Goal: Task Accomplishment & Management: Manage account settings

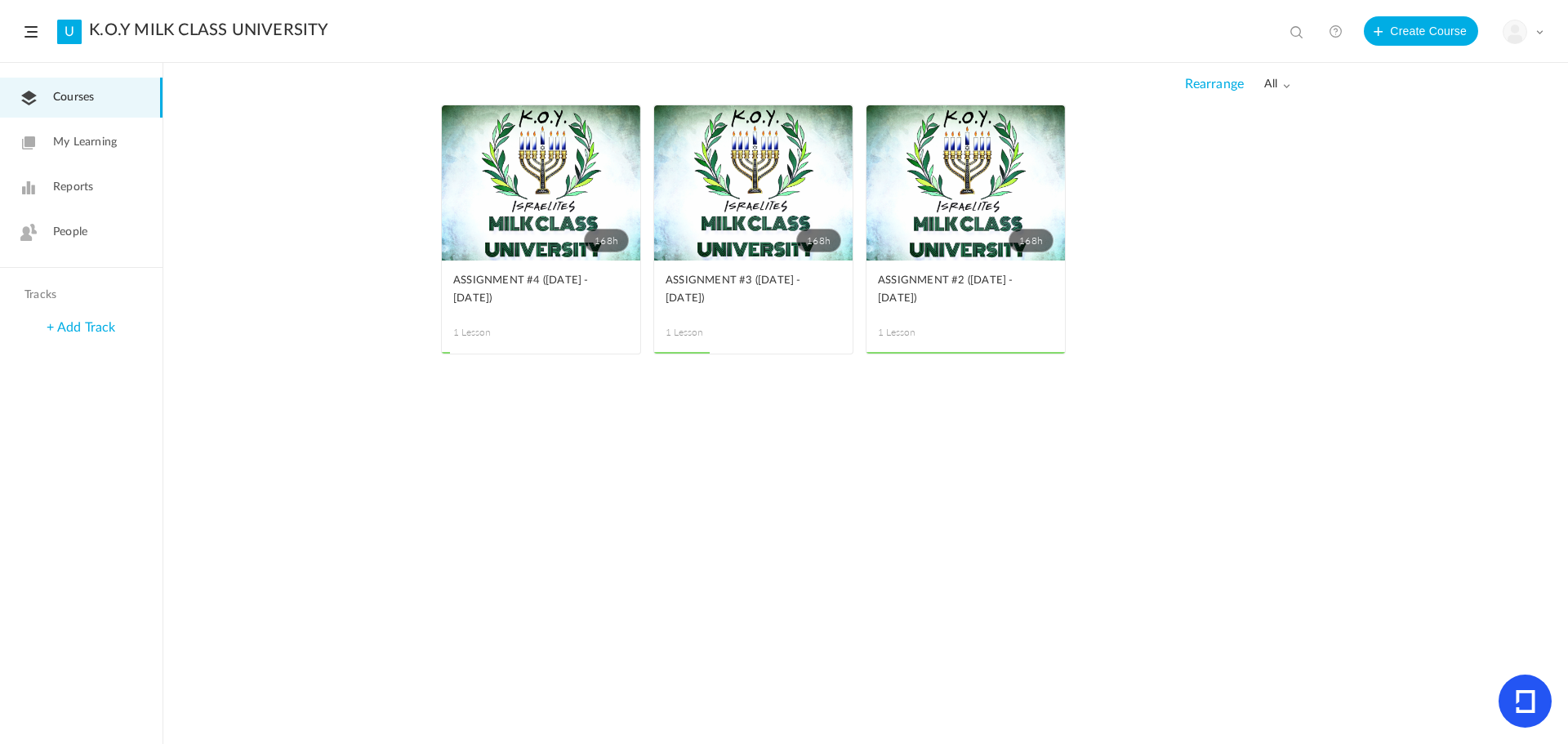
click at [1510, 34] on img at bounding box center [1515, 31] width 23 height 23
click at [1431, 154] on link "Billing Details" at bounding box center [1466, 163] width 154 height 30
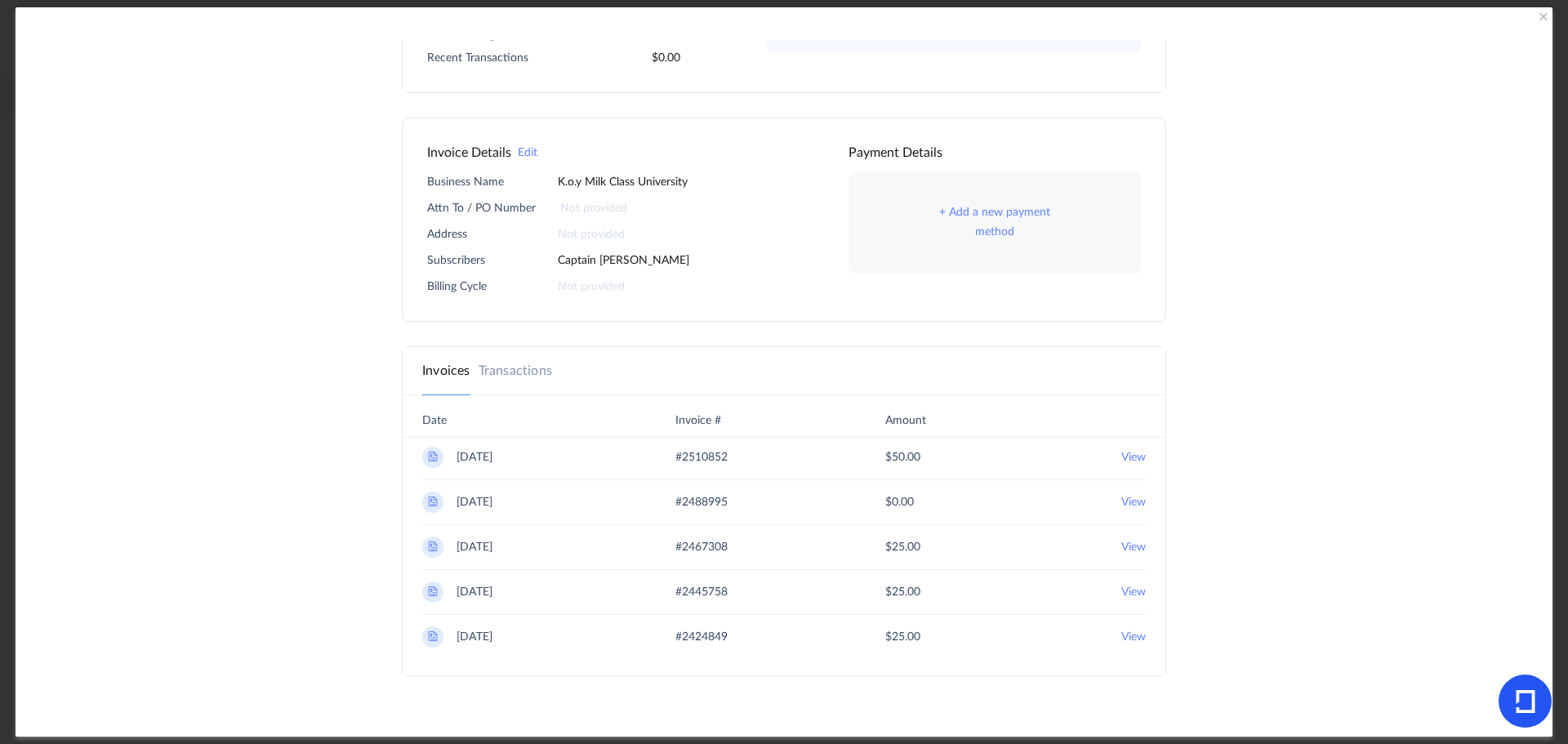
scroll to position [208, 0]
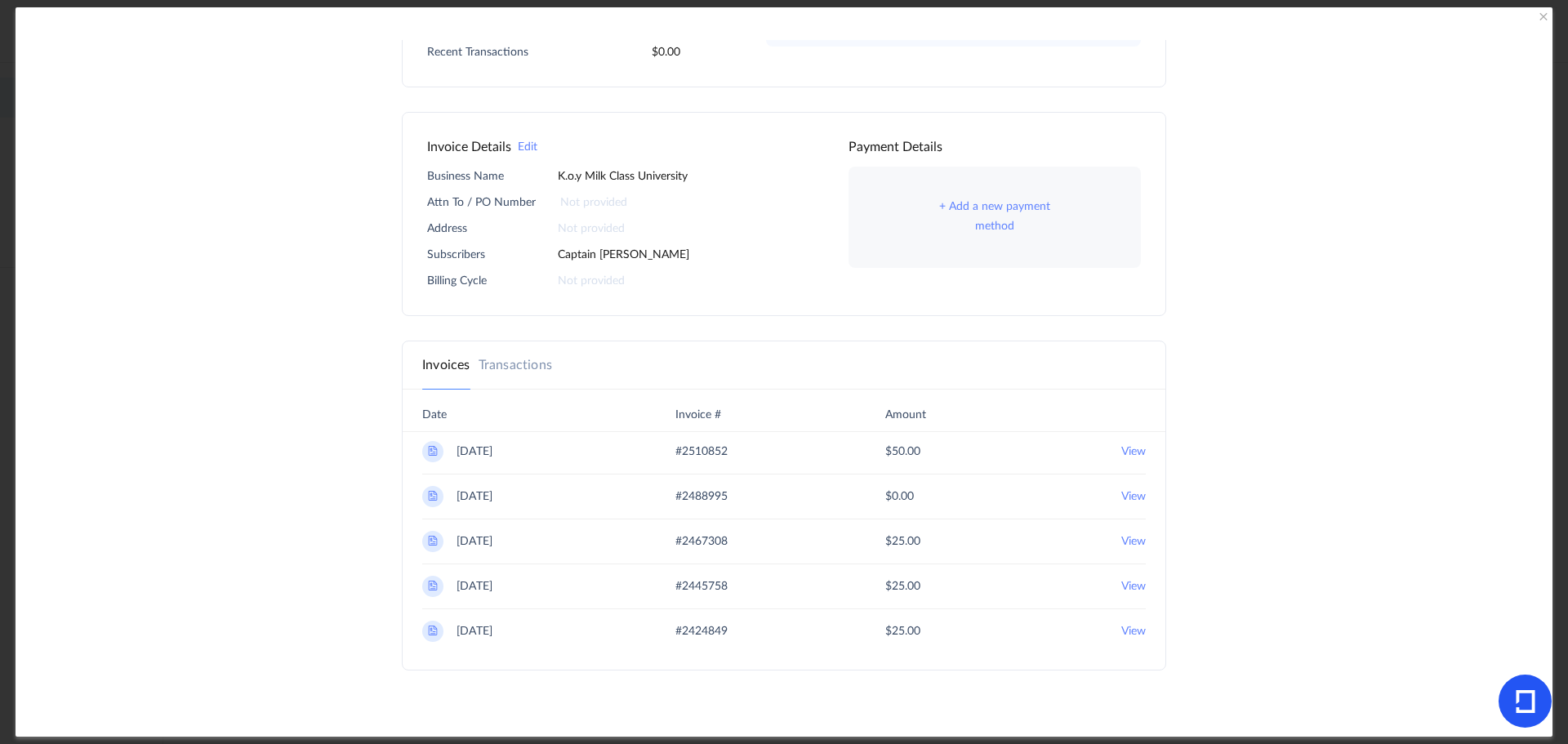
click at [1133, 454] on 2025 "View" at bounding box center [1134, 451] width 24 height 21
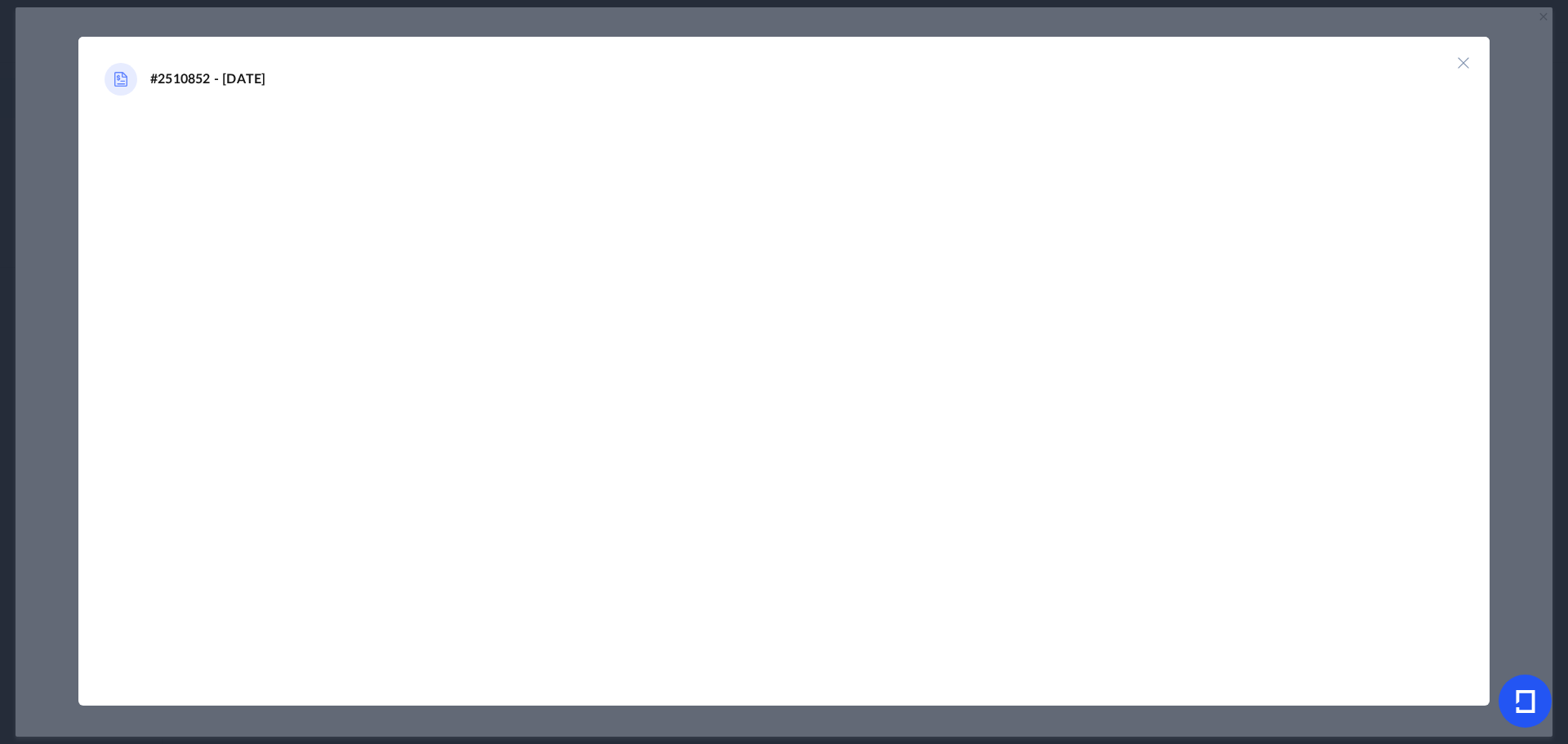
click at [1463, 65] on img at bounding box center [1463, 62] width 16 height 16
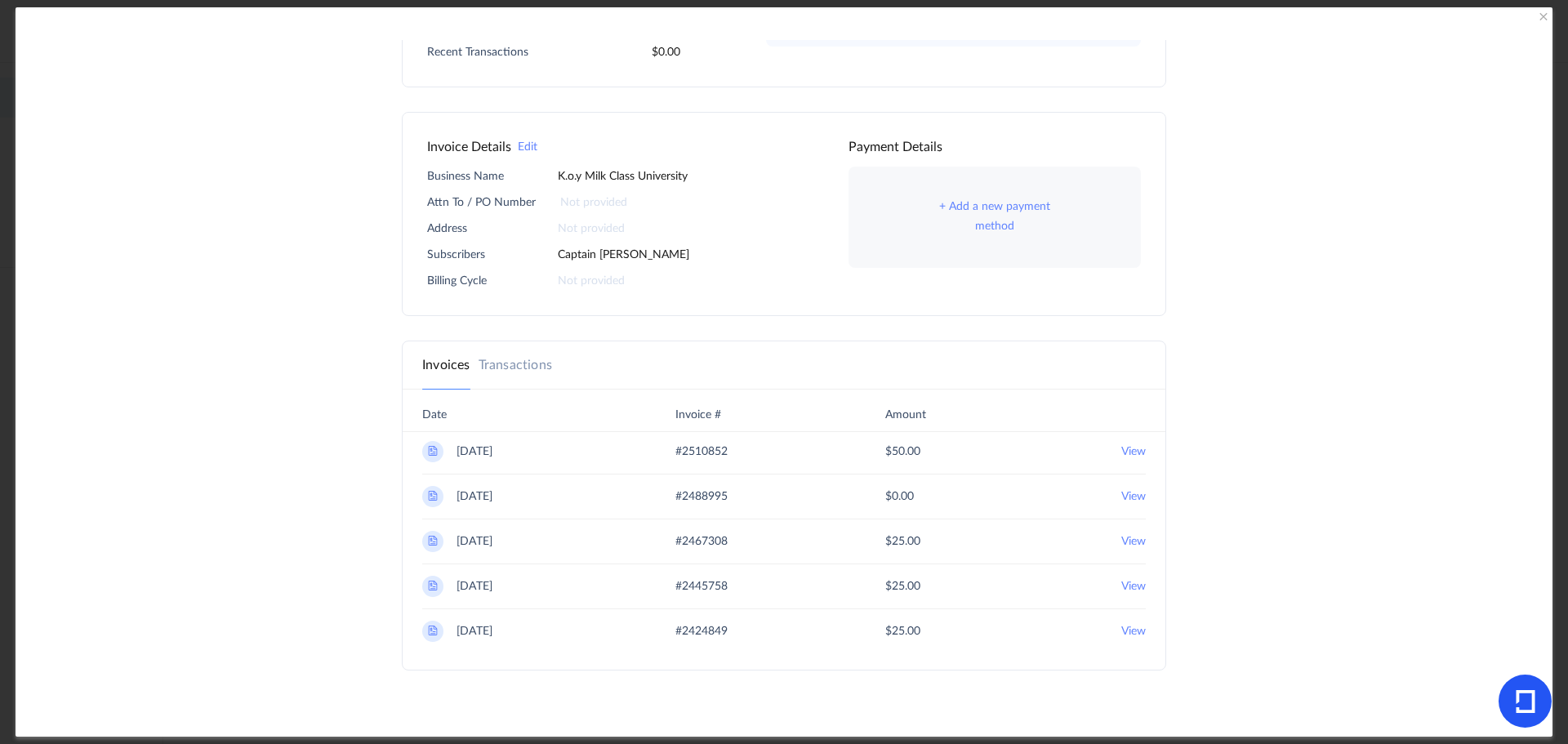
scroll to position [0, 0]
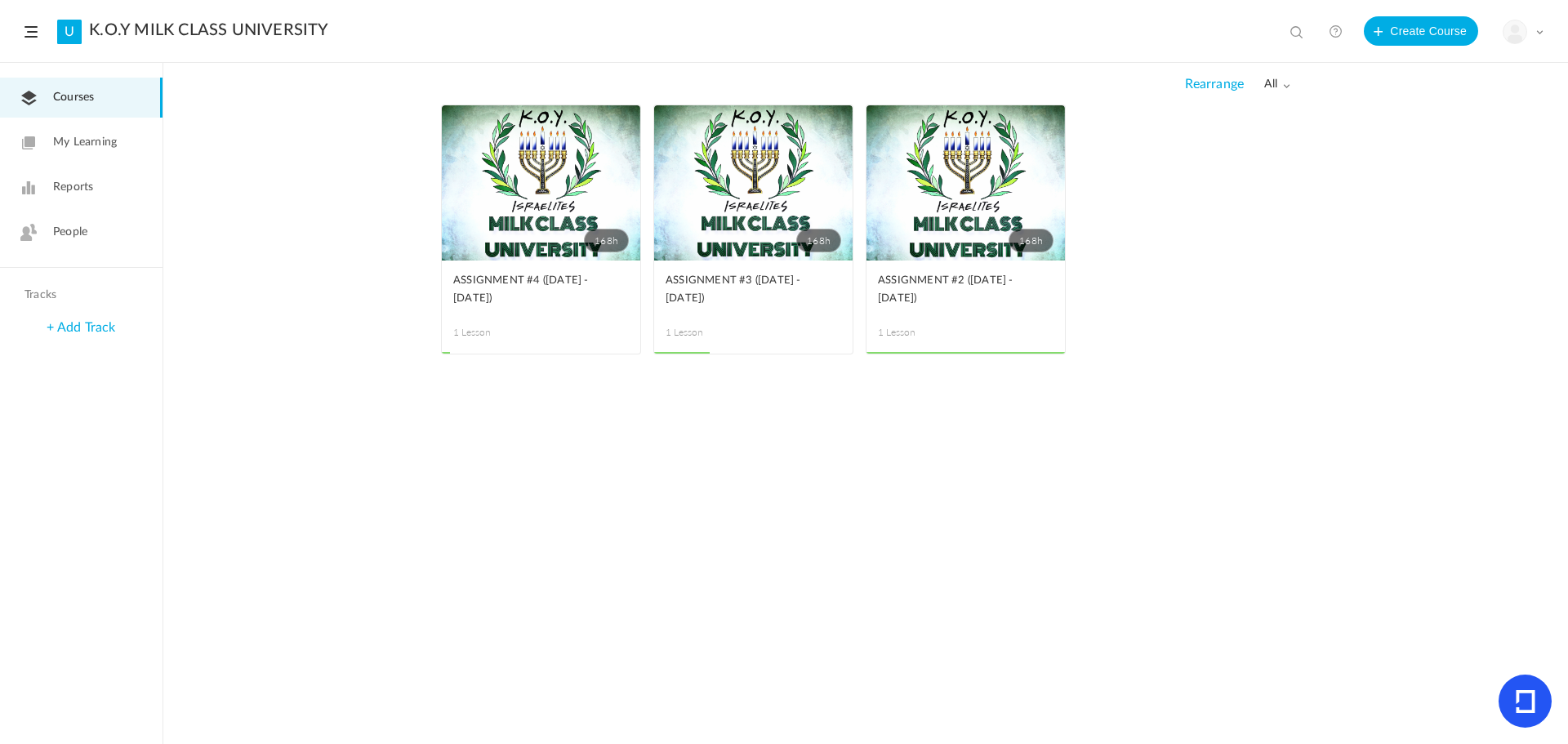
click at [1538, 34] on span at bounding box center [1540, 32] width 8 height 8
click at [1452, 137] on link "Current Plan" at bounding box center [1466, 132] width 154 height 30
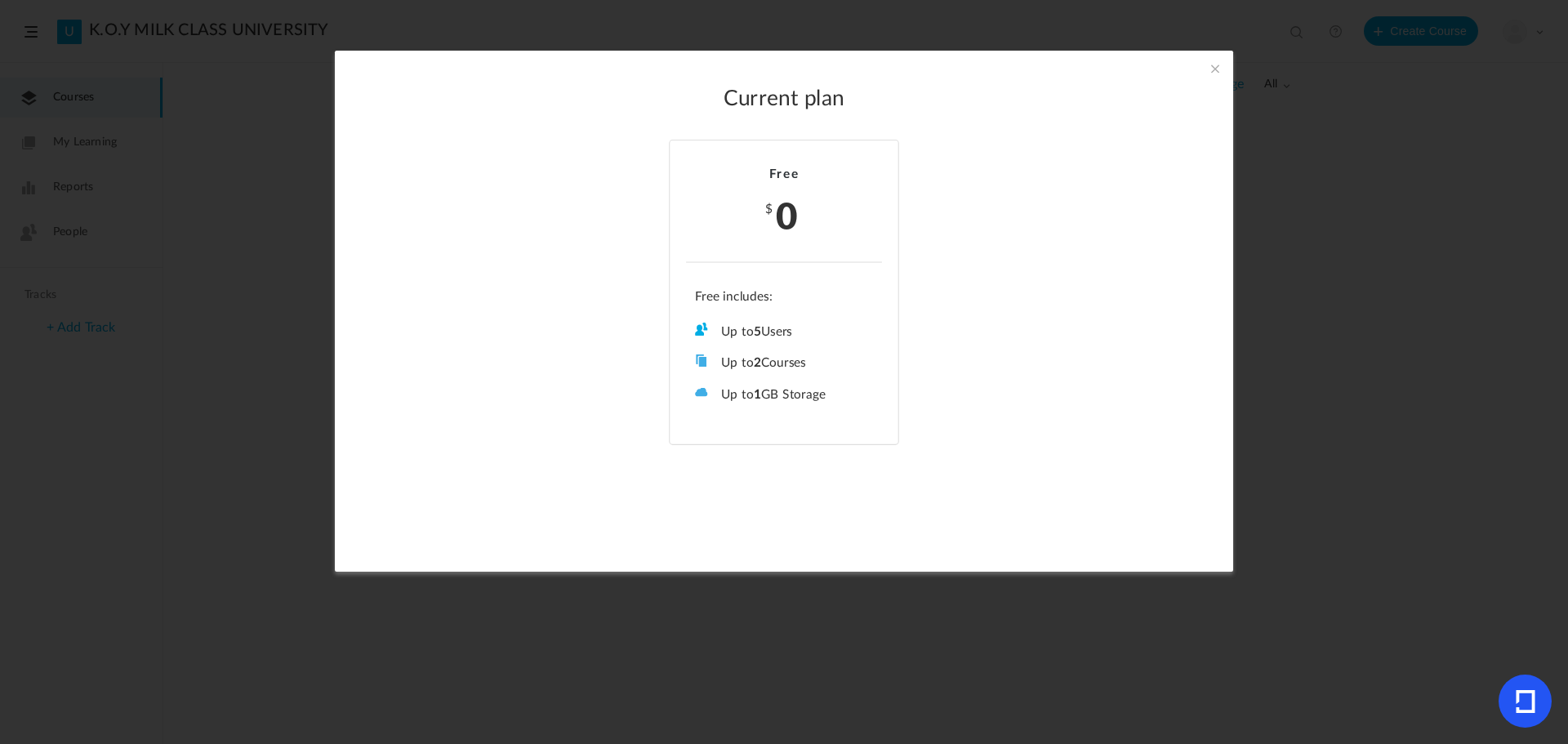
drag, startPoint x: 1214, startPoint y: 68, endPoint x: 1193, endPoint y: 173, distance: 107.1
click at [1193, 173] on div "Current plan Free $ 0 Up to 5 Users Up to 2 Courses Up to 0 Tracks Up to 1 GB S…" at bounding box center [784, 311] width 898 height 521
click at [1213, 73] on span at bounding box center [1215, 68] width 18 height 18
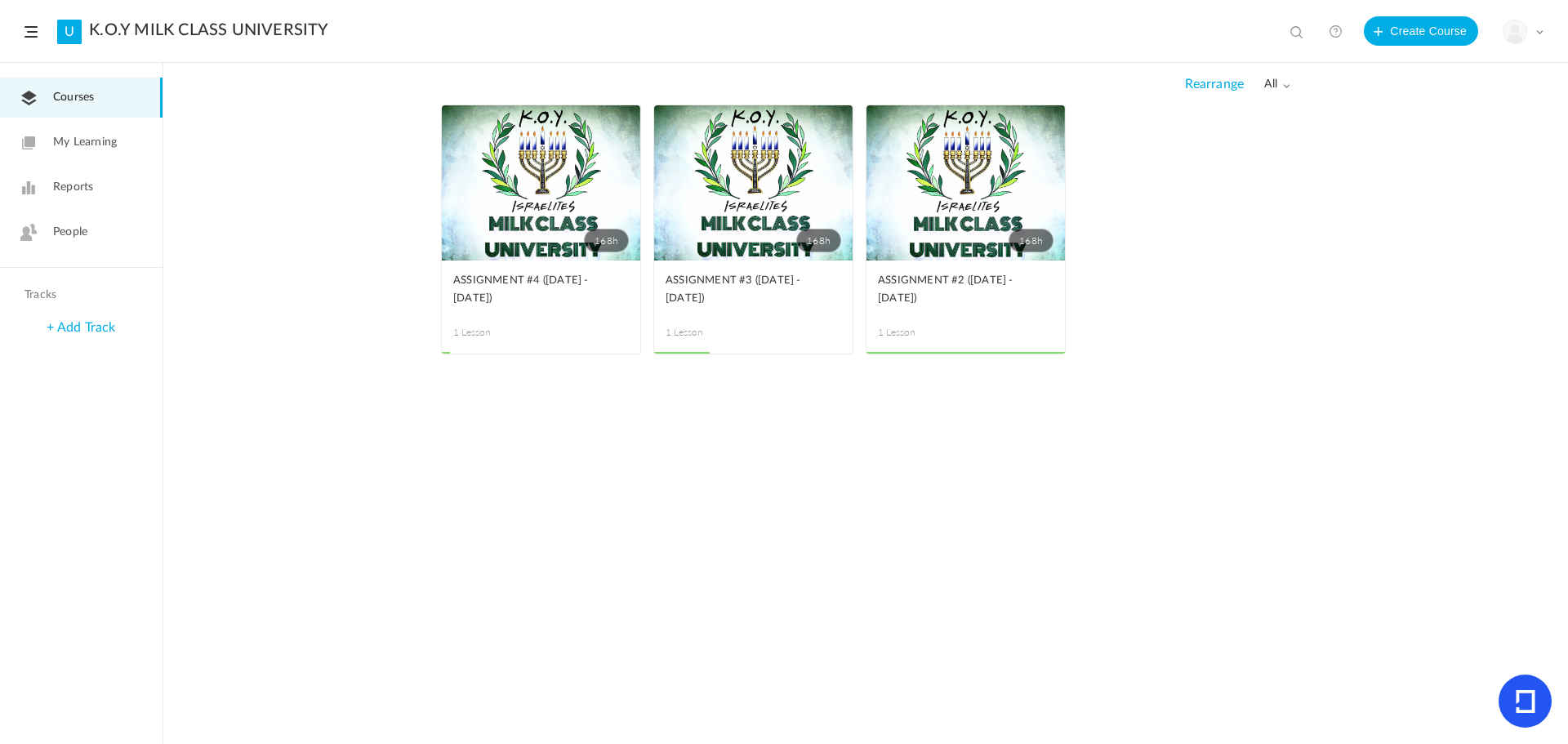
click at [1539, 30] on span at bounding box center [1540, 32] width 8 height 8
click at [26, 26] on span at bounding box center [30, 32] width 13 height 12
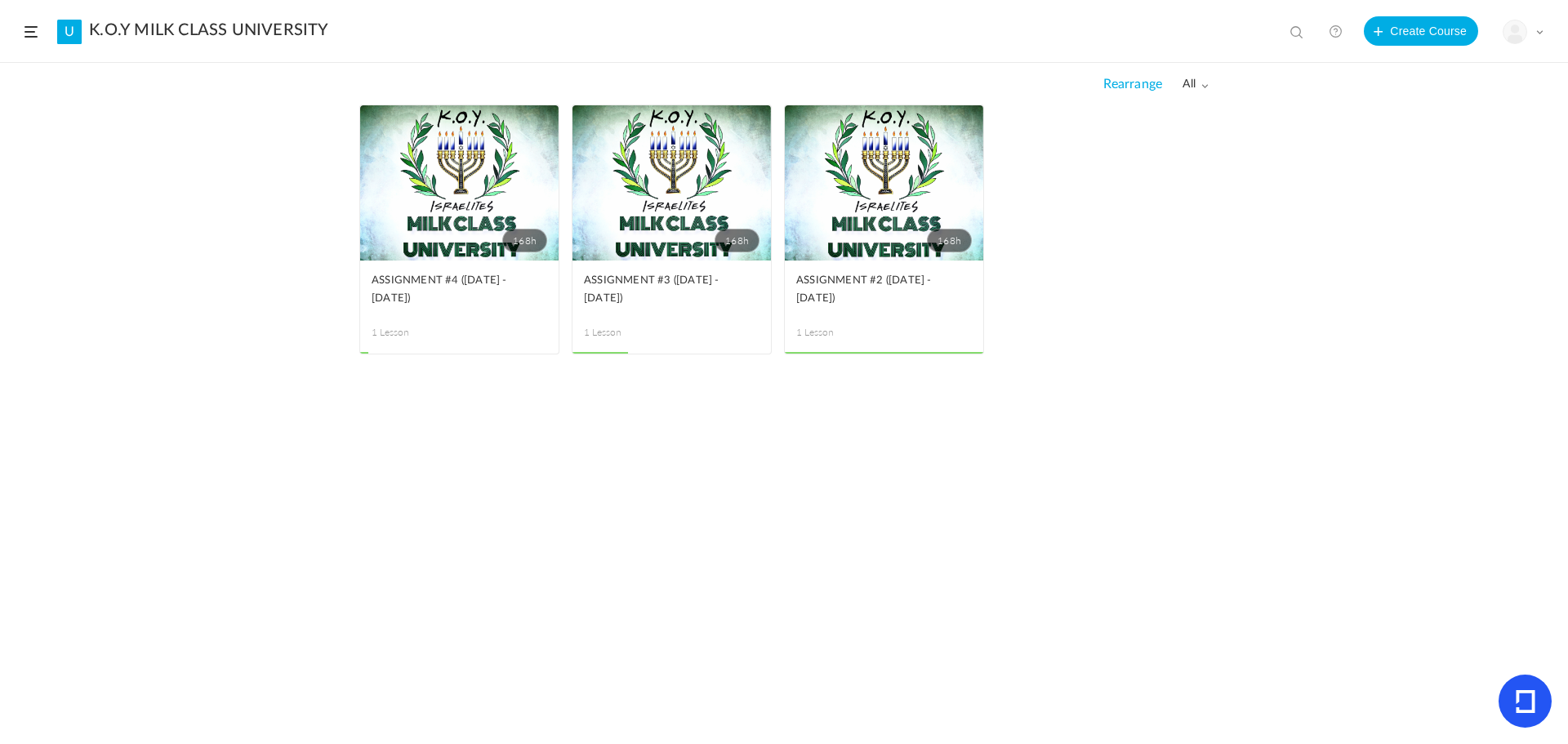
click at [26, 26] on span at bounding box center [30, 32] width 13 height 12
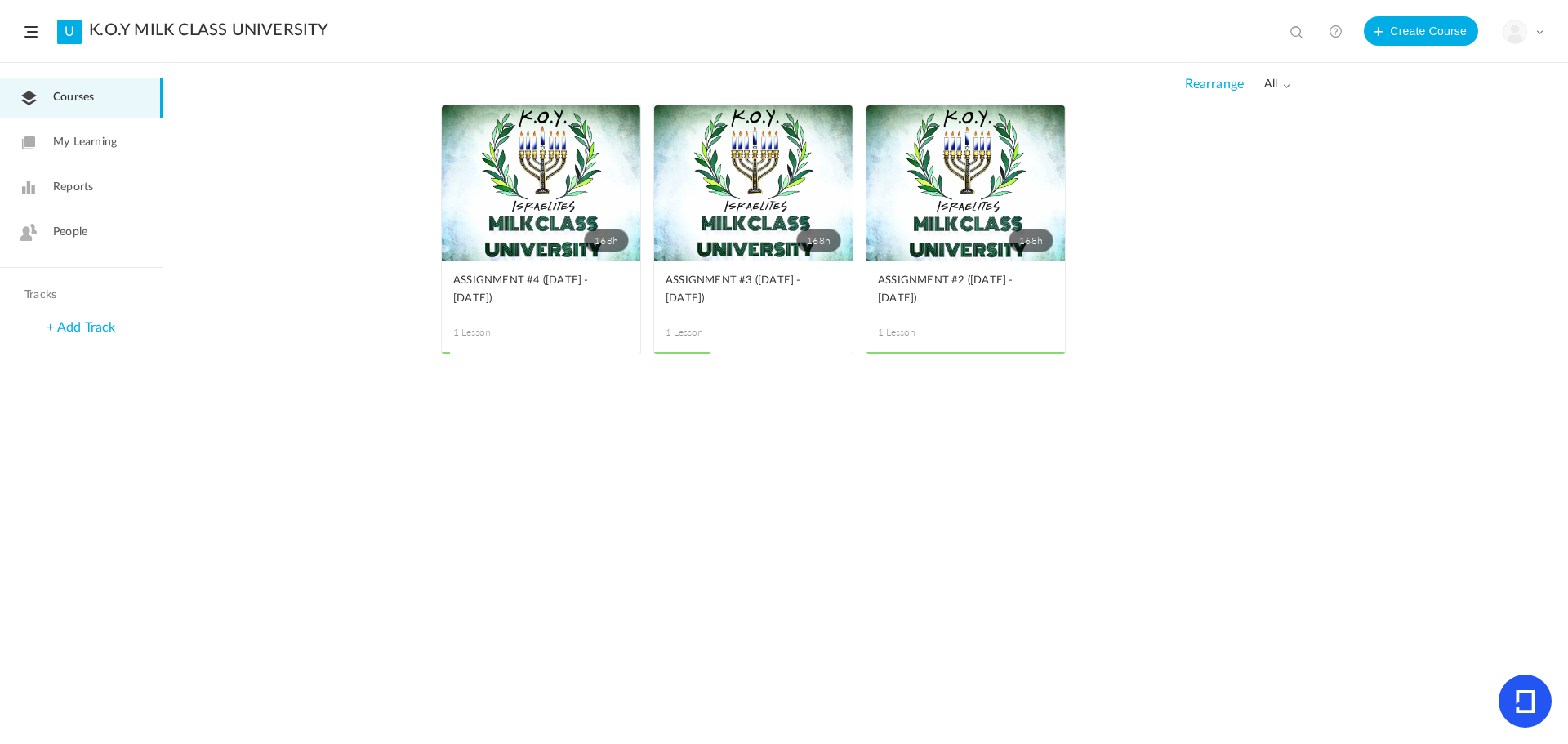
click at [103, 233] on link "People" at bounding box center [81, 232] width 163 height 40
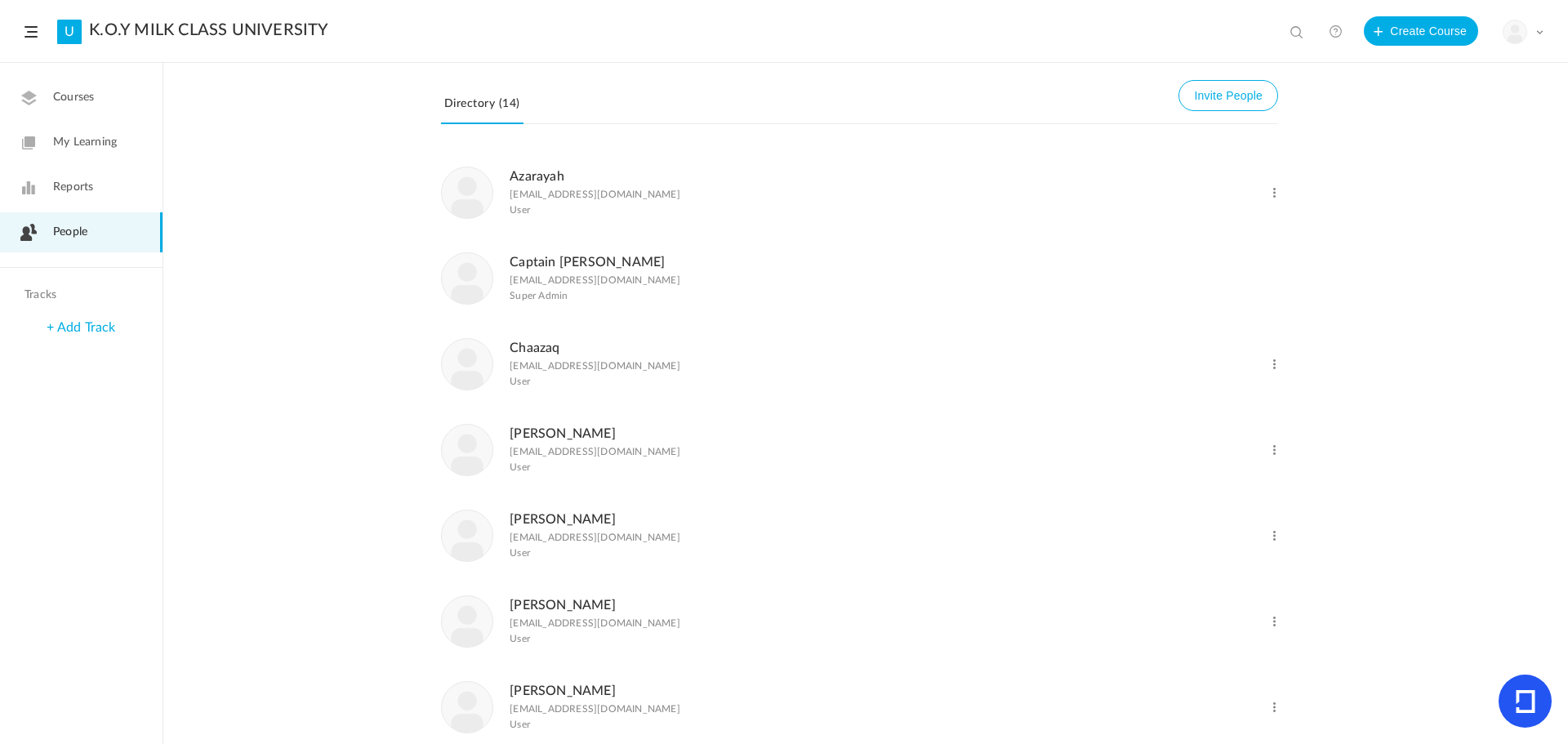
scroll to position [82, 0]
click at [1275, 370] on span at bounding box center [1274, 369] width 15 height 15
click at [1201, 434] on link "Delete User" at bounding box center [1220, 435] width 121 height 30
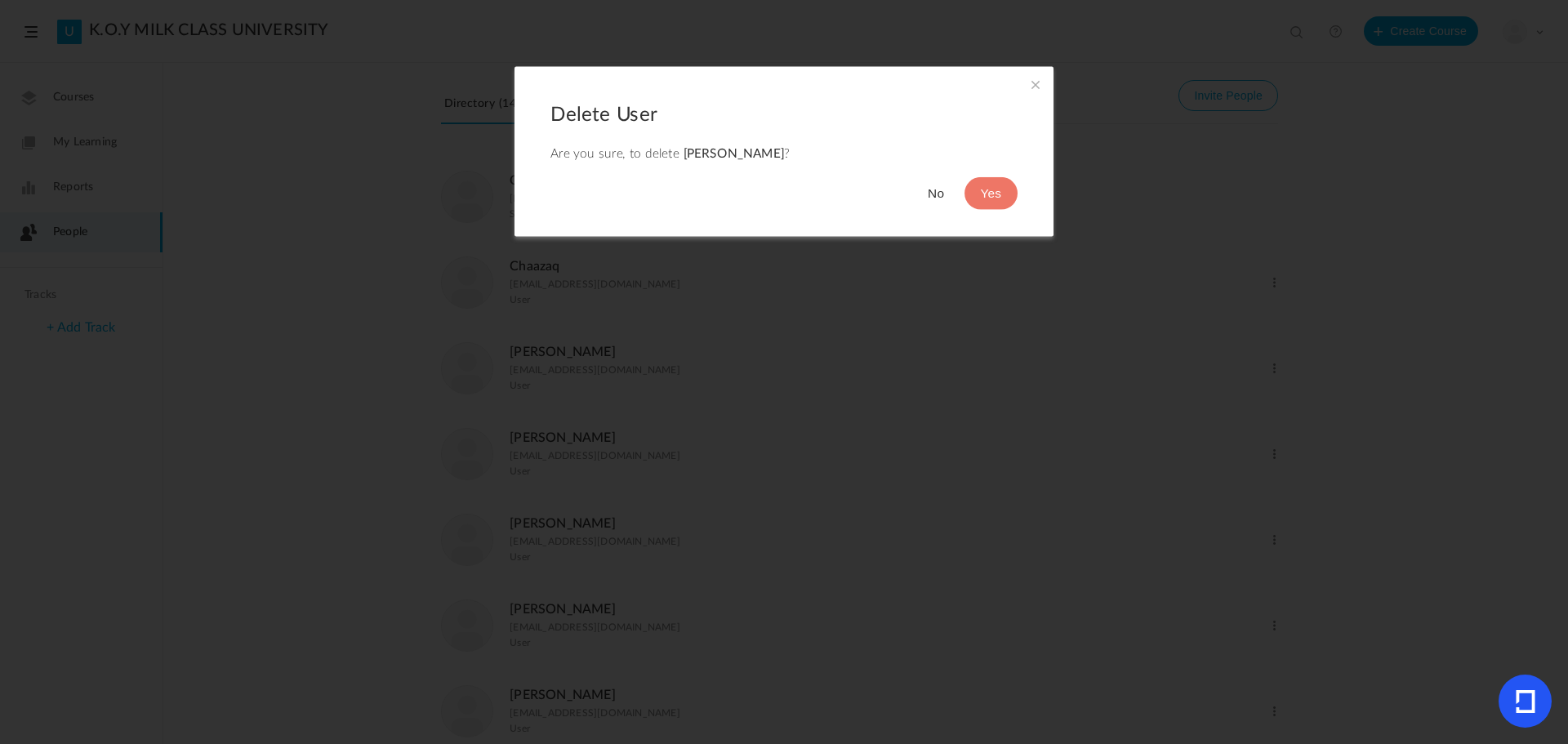
click at [993, 176] on div "Delete User Are you sure, to delete [PERSON_NAME] ? No Yes" at bounding box center [784, 156] width 467 height 107
click at [996, 194] on button "Yes" at bounding box center [991, 193] width 53 height 33
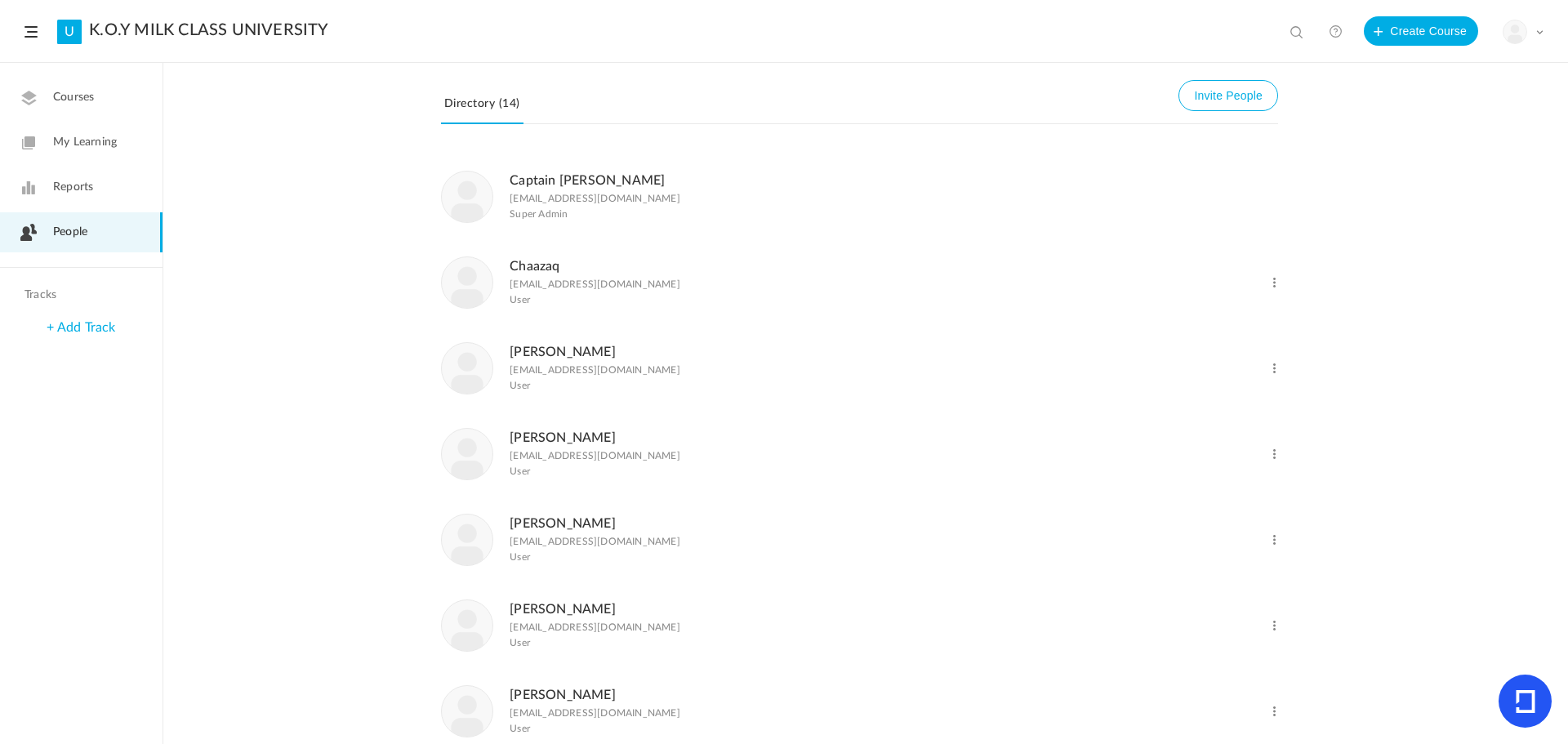
click at [1274, 364] on span at bounding box center [1274, 369] width 15 height 15
click at [1206, 428] on link "Delete User" at bounding box center [1220, 435] width 121 height 30
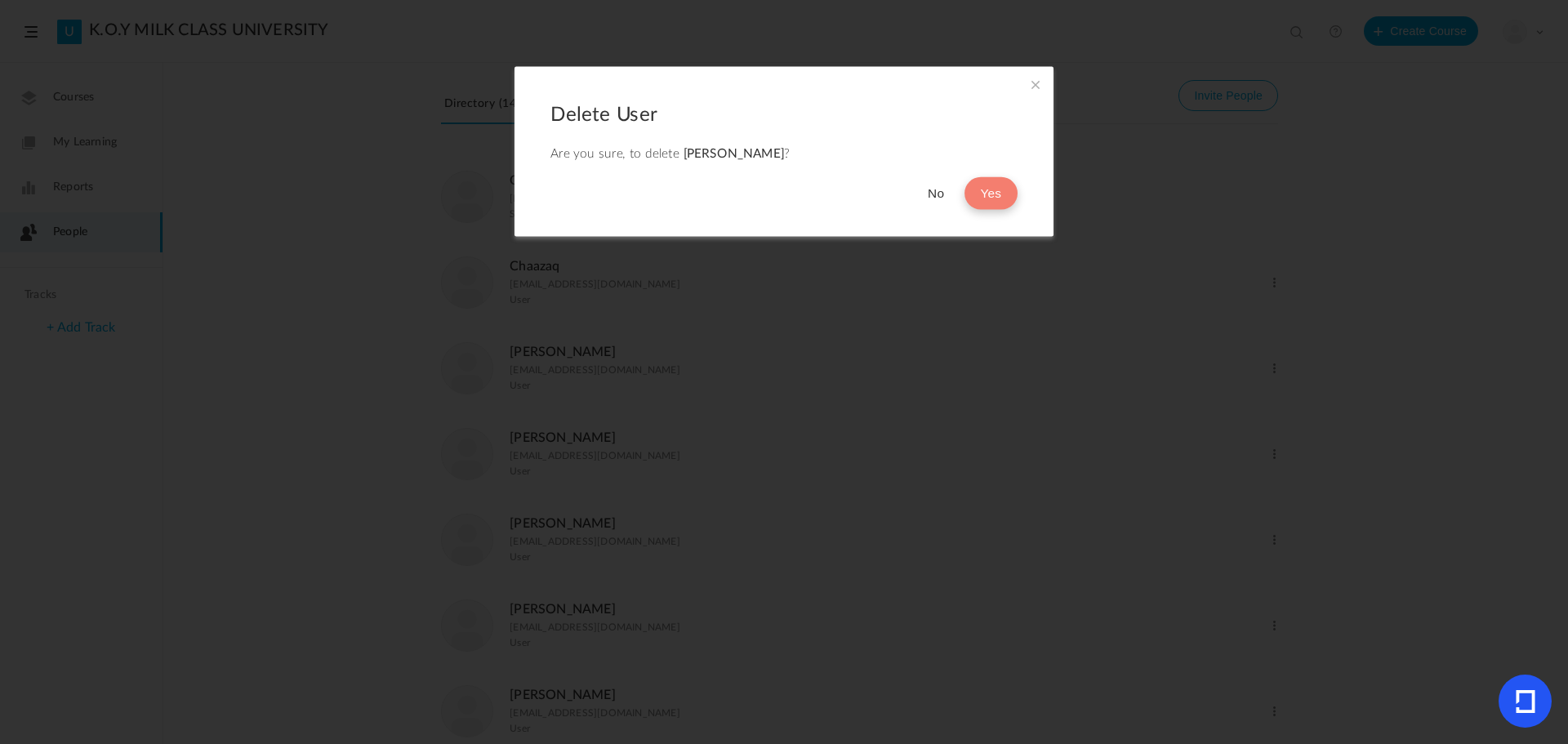
click at [989, 185] on button "Yes" at bounding box center [991, 193] width 53 height 33
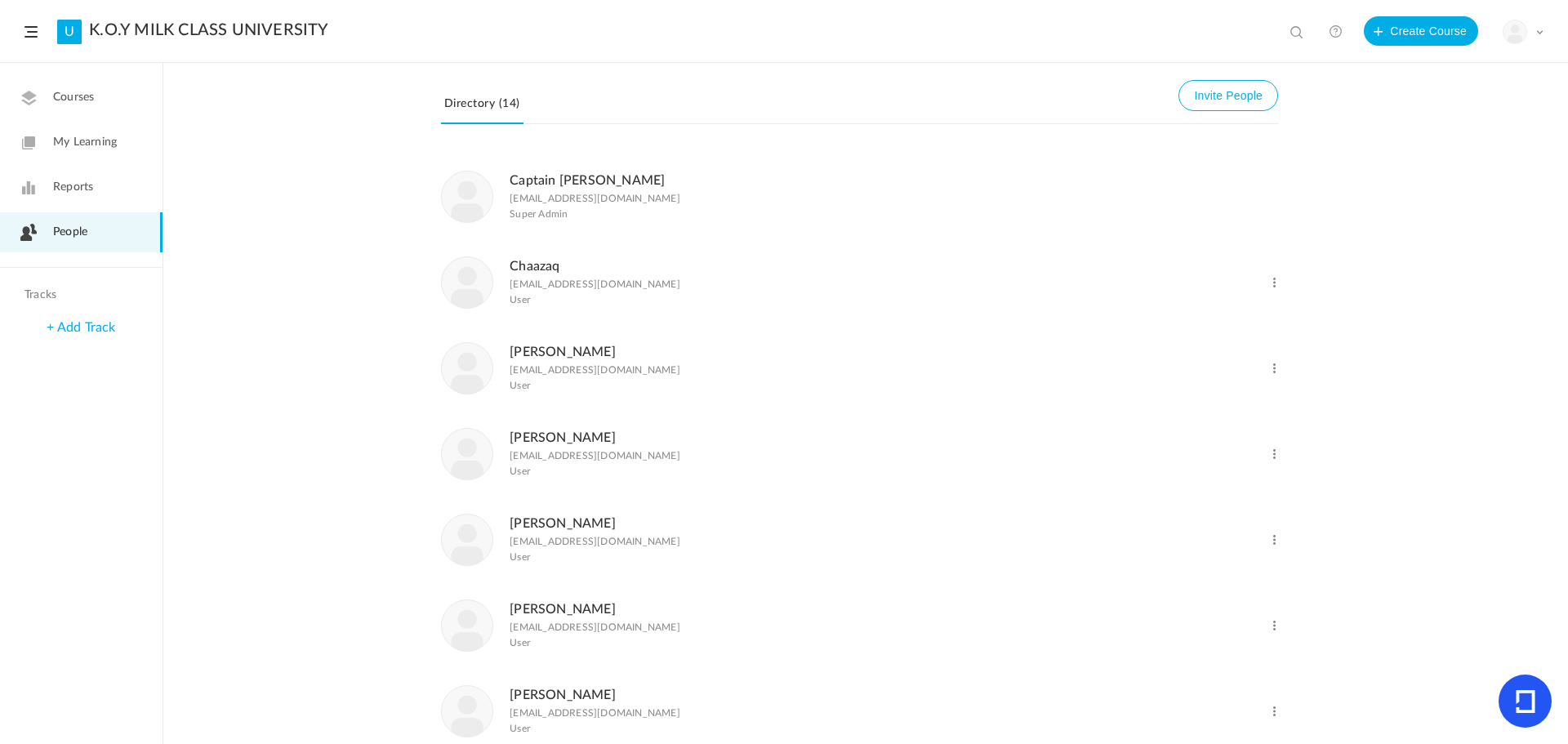
click at [1275, 371] on span at bounding box center [1274, 369] width 15 height 15
click at [1188, 428] on link "Delete User" at bounding box center [1220, 435] width 121 height 30
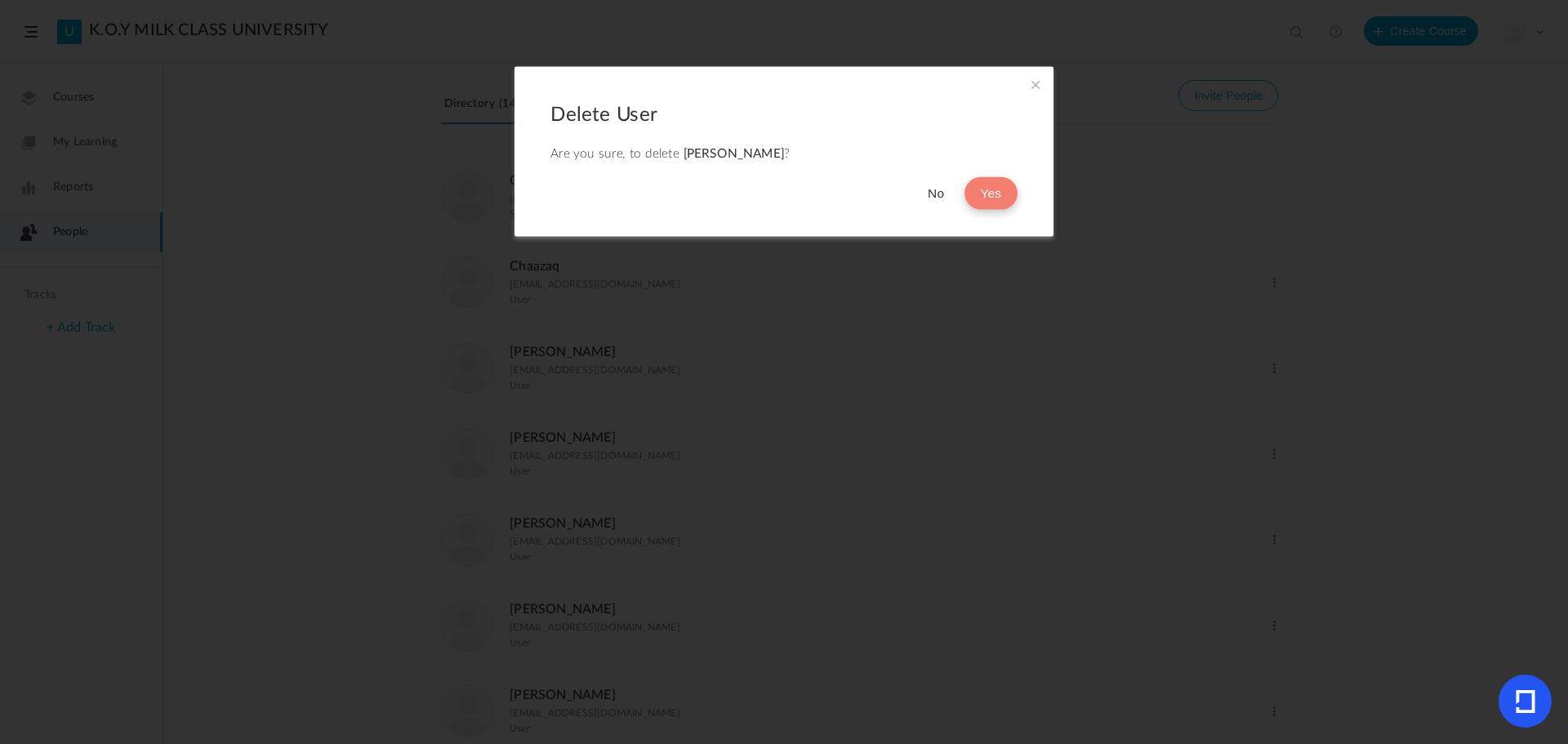
click at [999, 202] on button "Yes" at bounding box center [991, 193] width 53 height 33
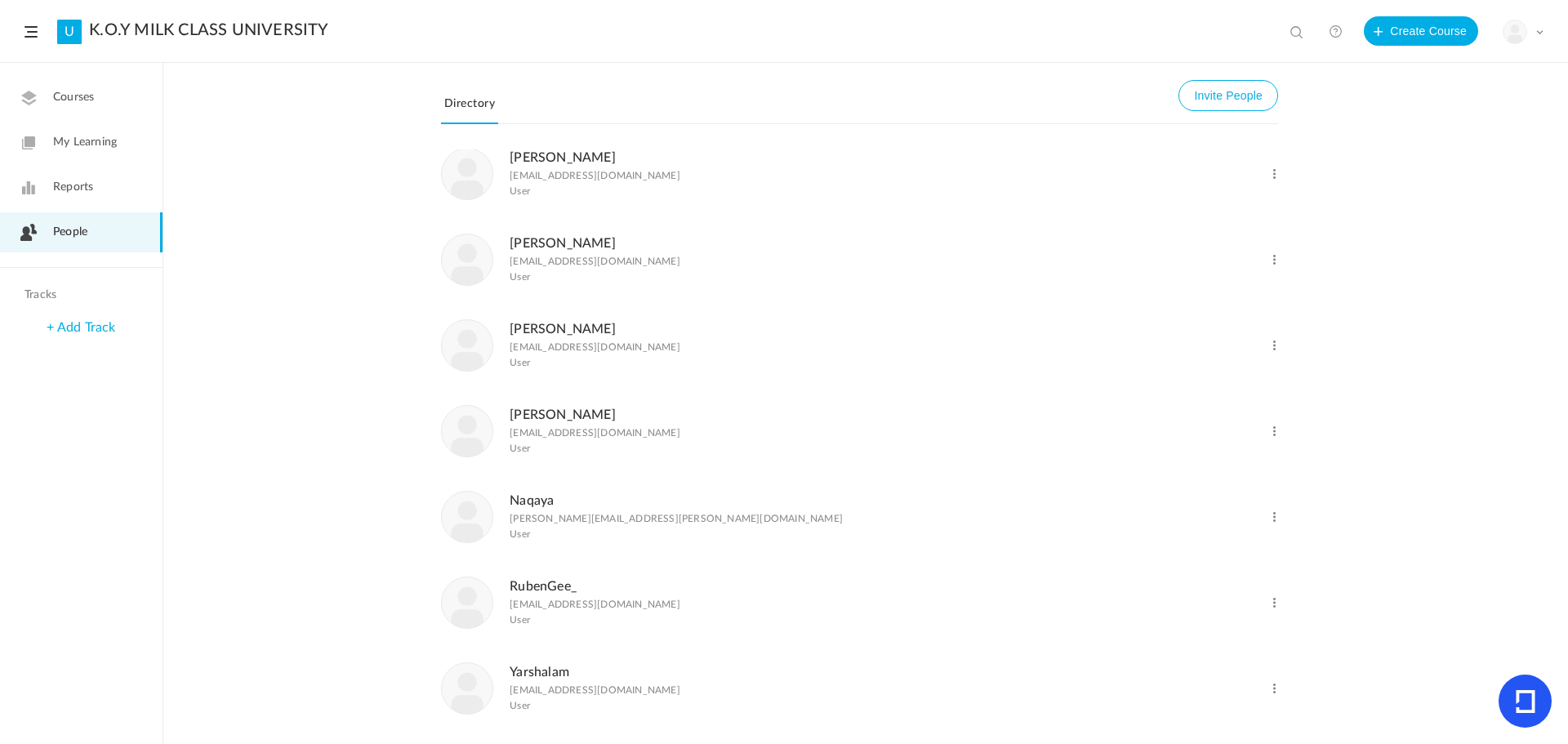
scroll to position [326, 0]
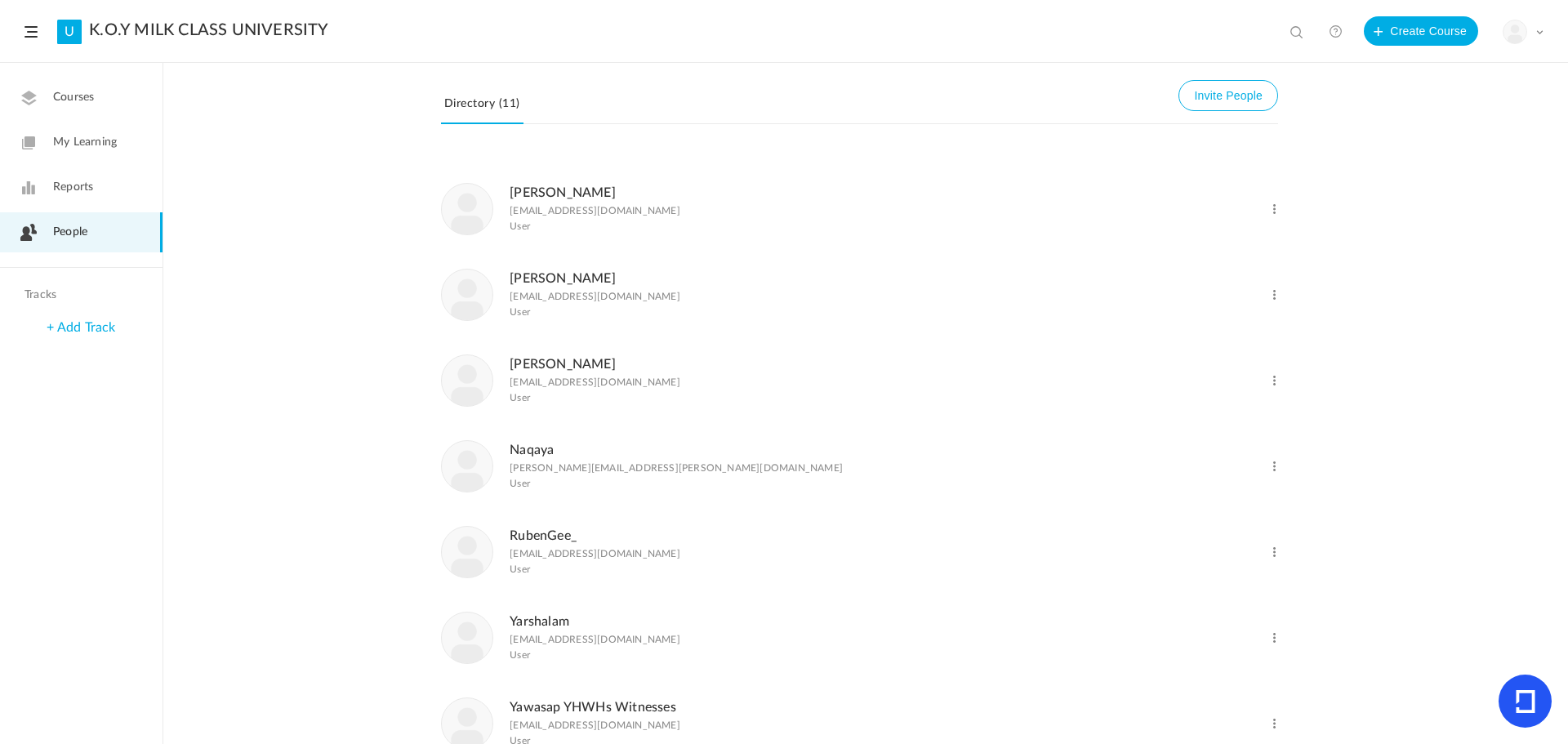
click at [1273, 379] on span at bounding box center [1274, 381] width 15 height 15
click at [1225, 441] on link "Delete User" at bounding box center [1220, 447] width 121 height 30
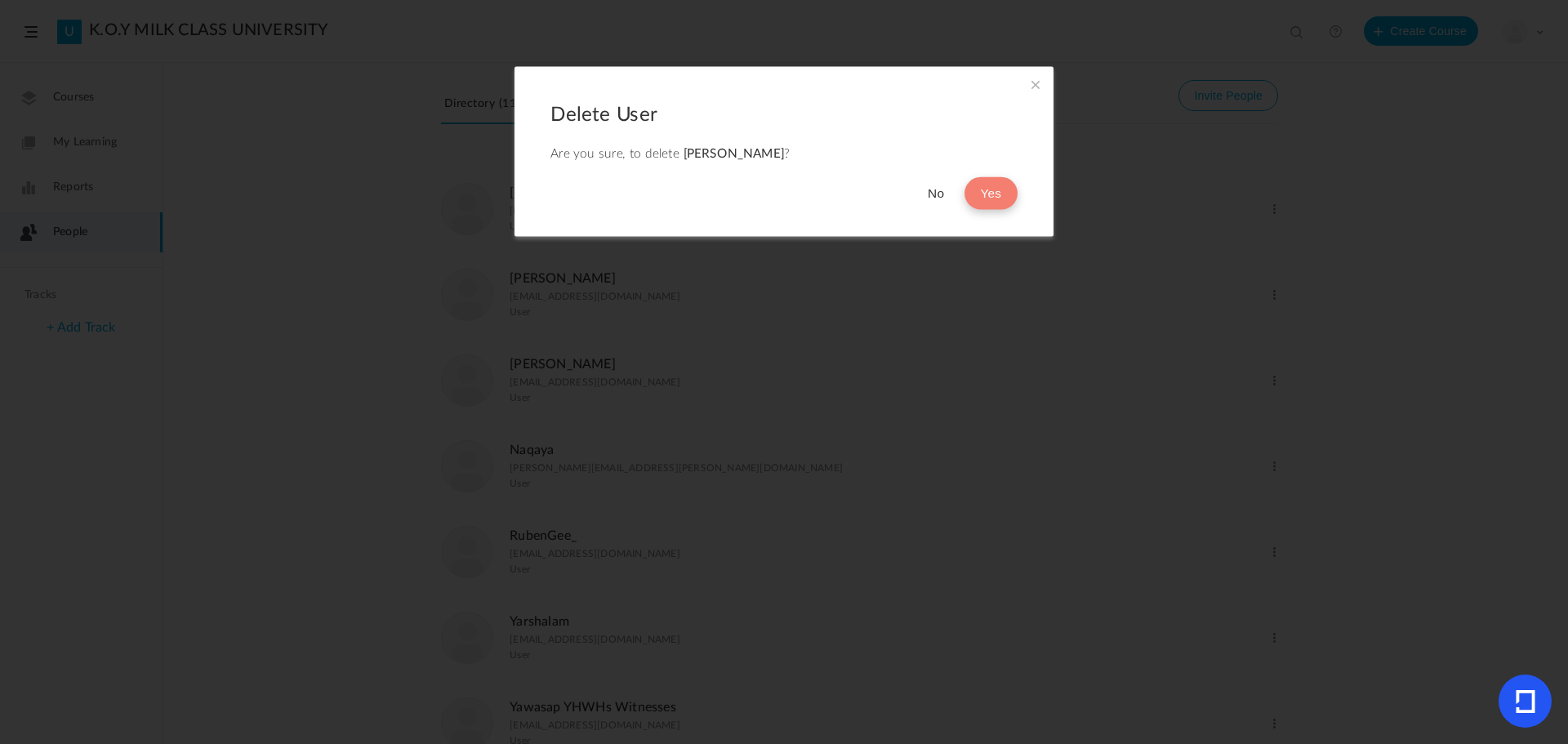
click at [991, 191] on button "Yes" at bounding box center [991, 193] width 53 height 33
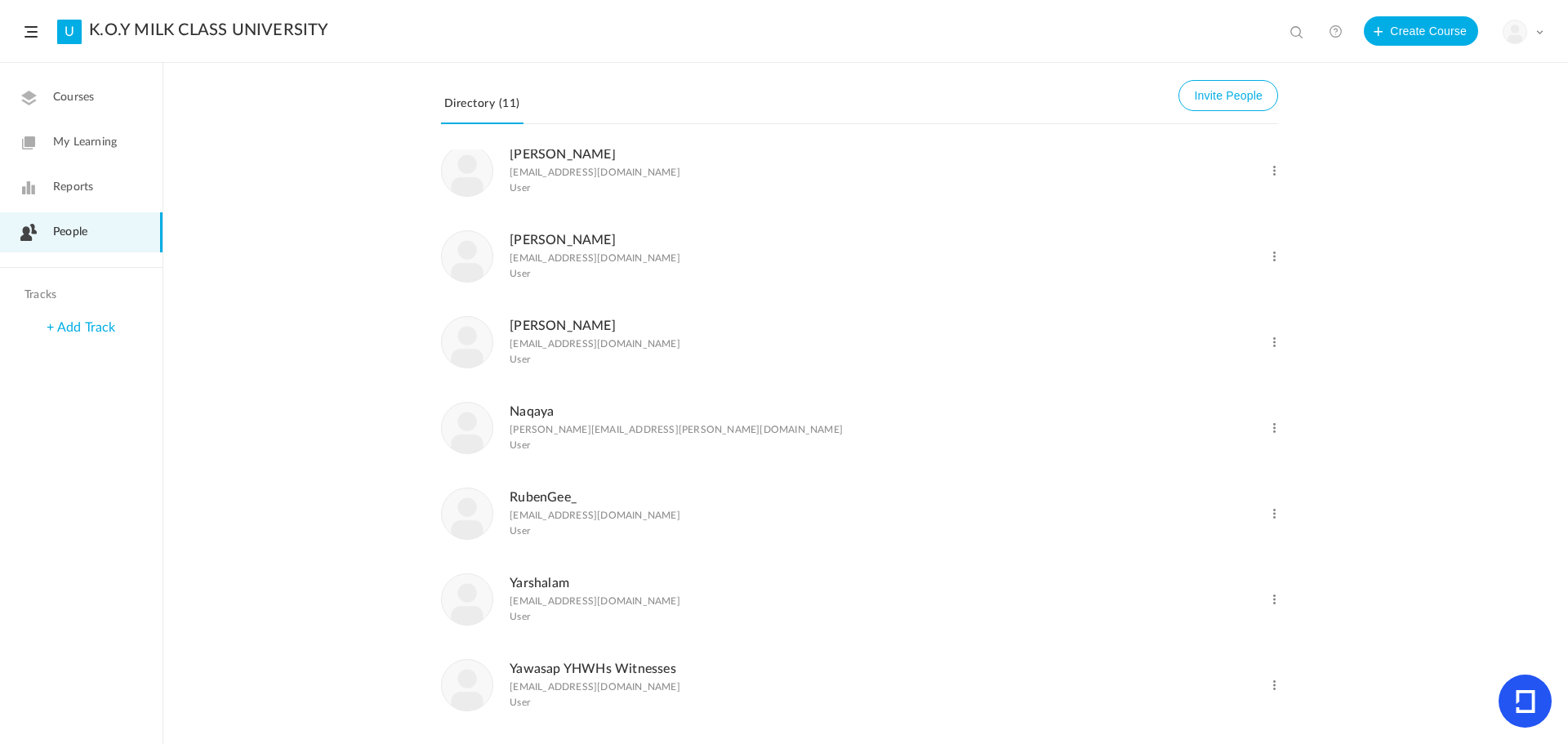
click at [1270, 515] on span at bounding box center [1274, 514] width 15 height 15
click at [1222, 578] on link "Delete User" at bounding box center [1220, 580] width 121 height 30
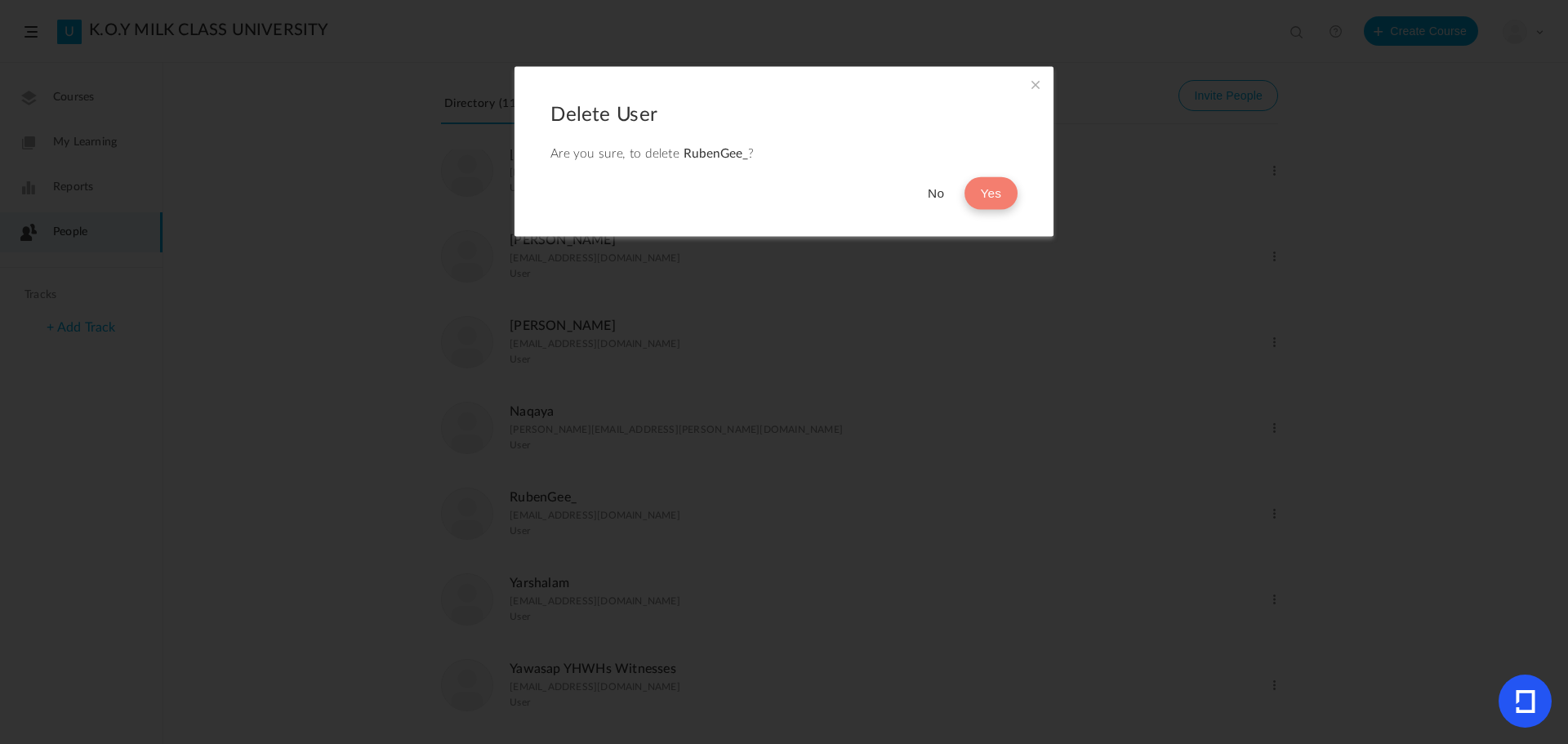
click at [984, 189] on button "Yes" at bounding box center [991, 193] width 53 height 33
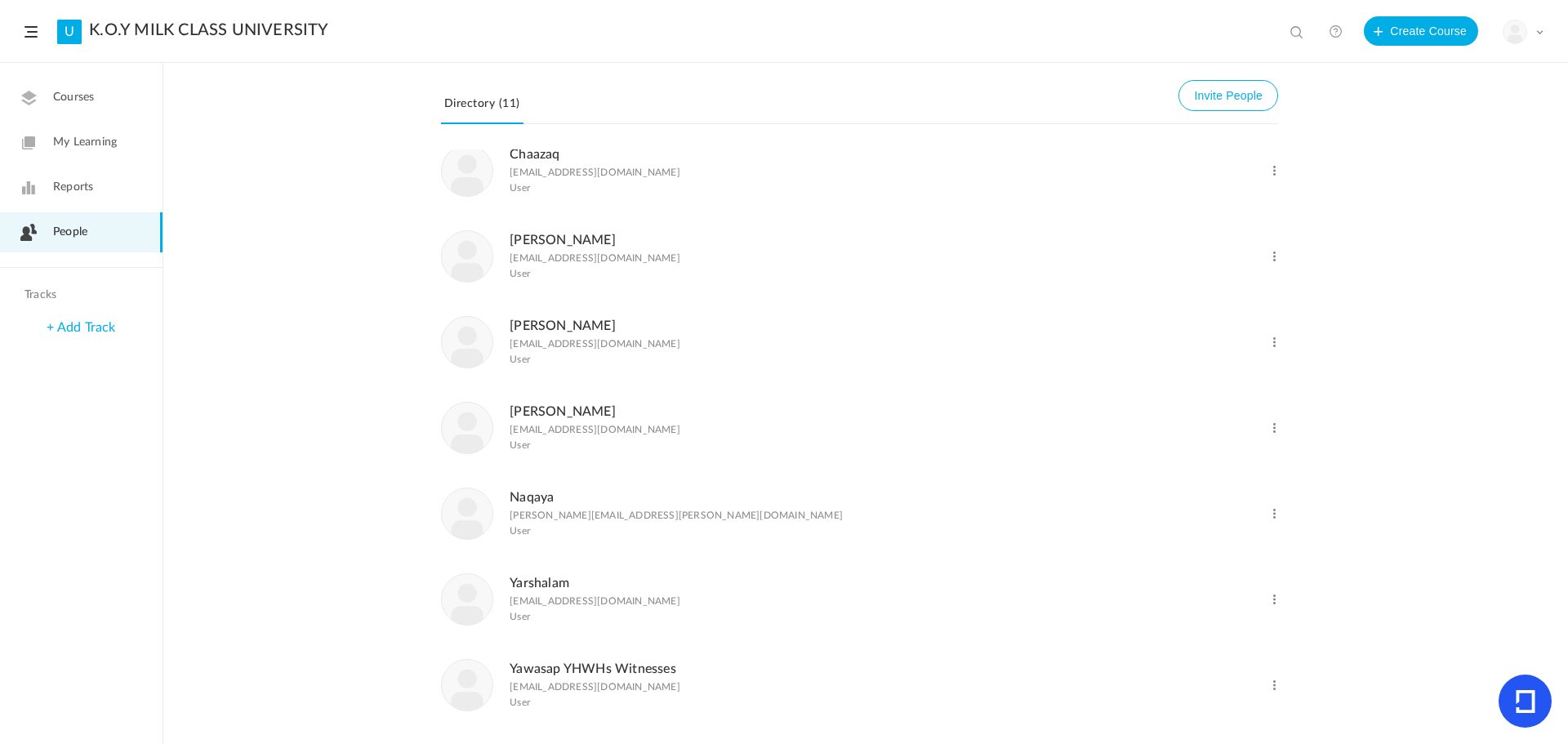
scroll to position [194, 0]
click at [1272, 595] on span at bounding box center [1274, 600] width 15 height 15
click at [1204, 666] on link "Delete User" at bounding box center [1220, 666] width 121 height 30
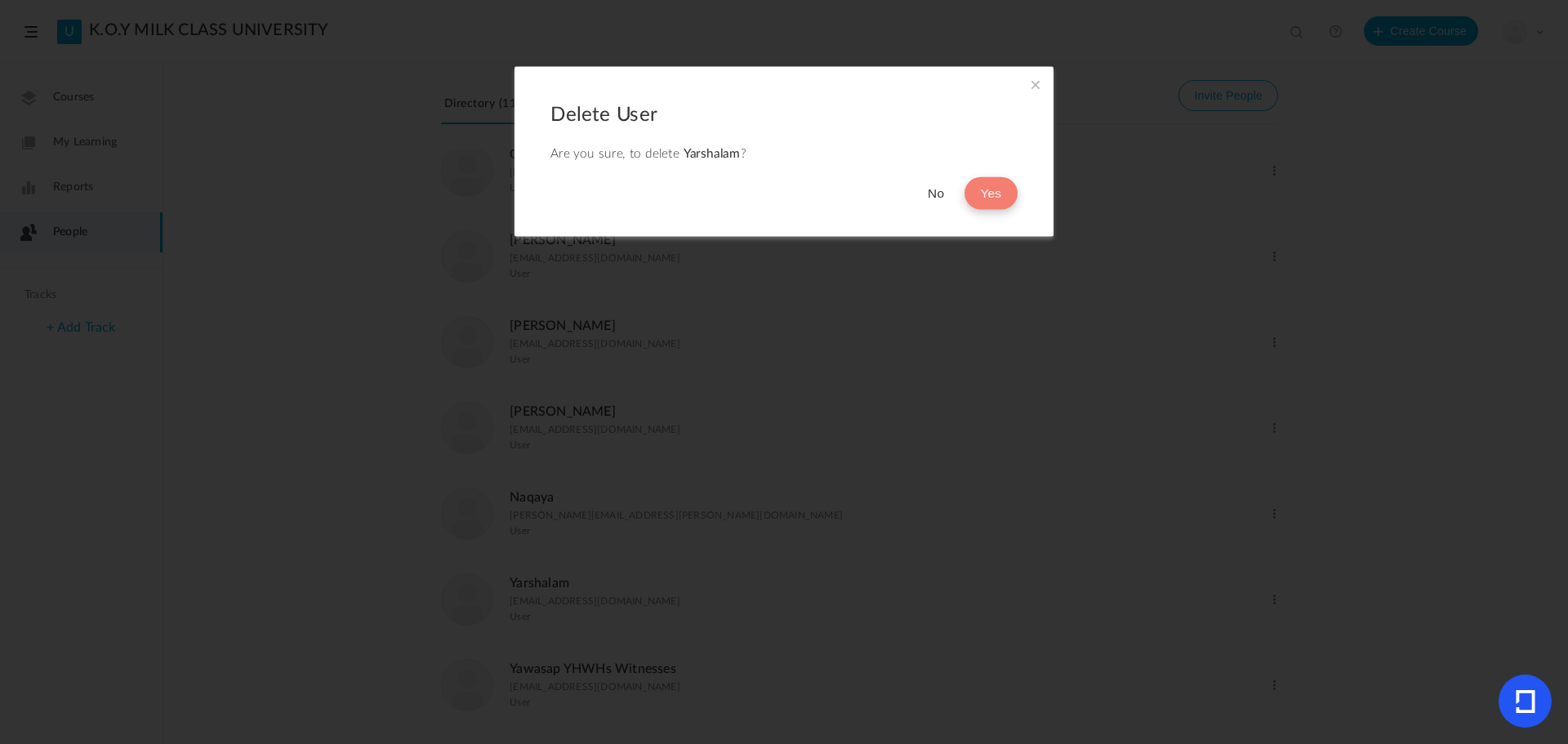
click at [1000, 199] on button "Yes" at bounding box center [991, 193] width 53 height 33
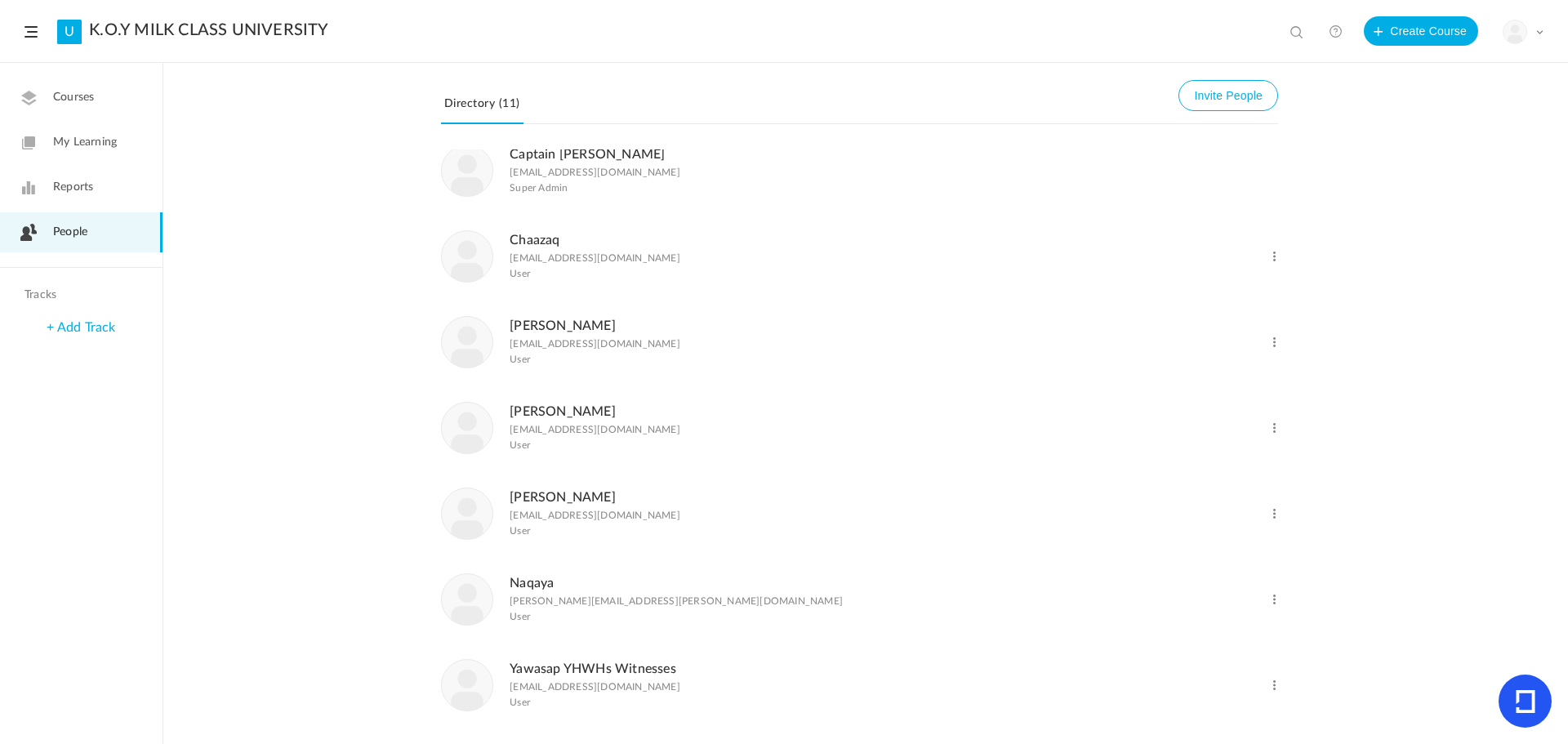
click at [1274, 603] on span at bounding box center [1274, 600] width 15 height 15
click at [1210, 662] on link "Delete User" at bounding box center [1220, 666] width 121 height 30
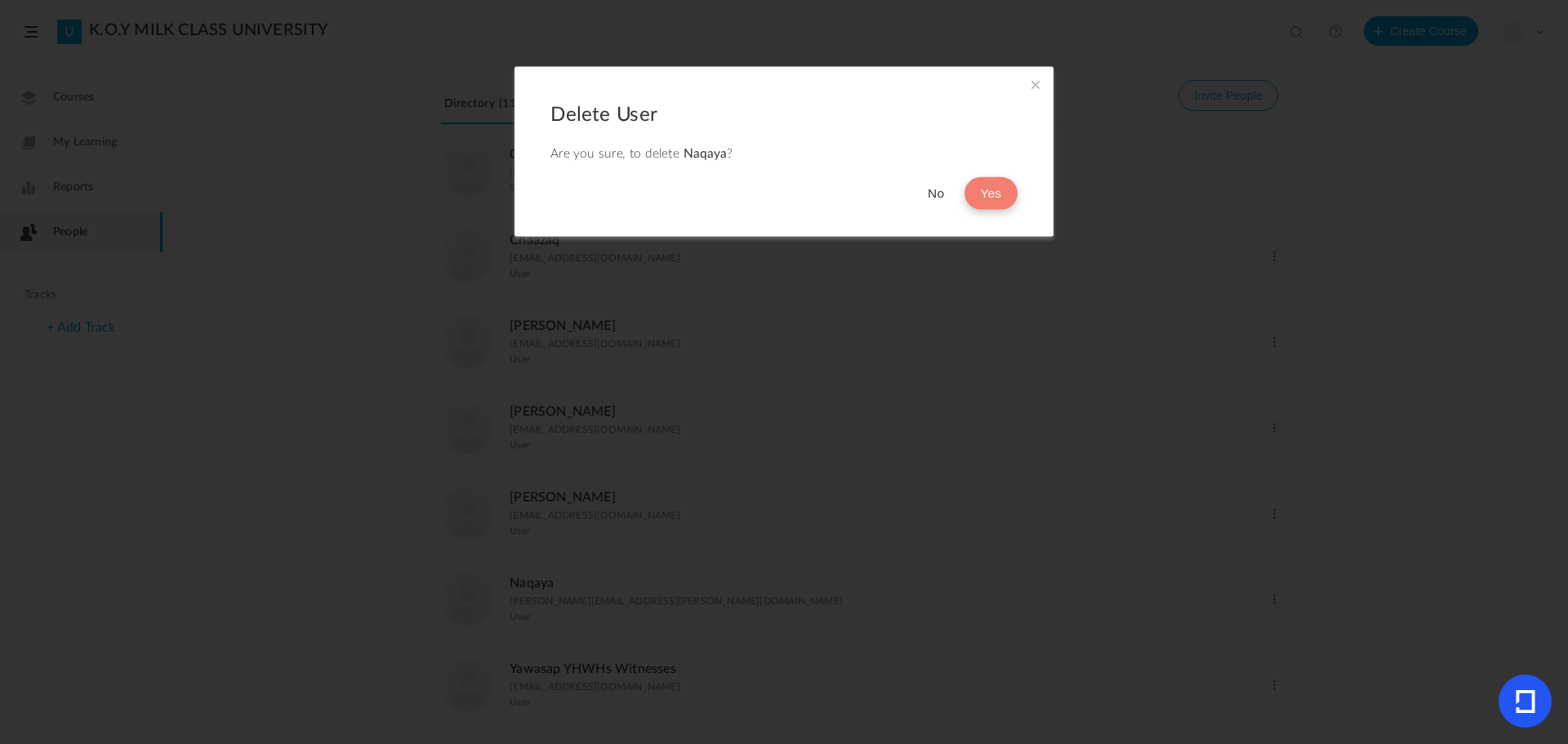
click at [995, 194] on button "Yes" at bounding box center [991, 193] width 53 height 33
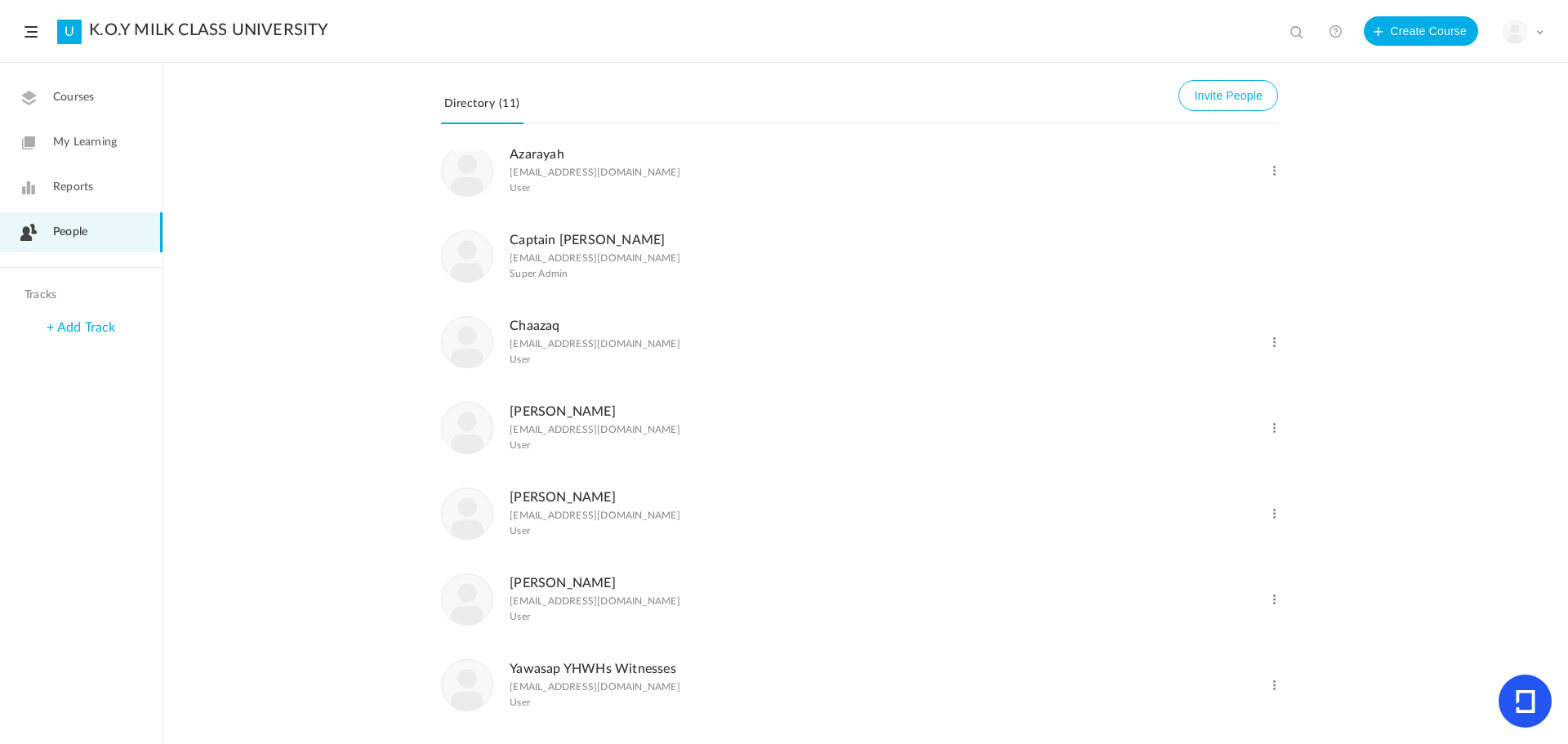
click at [1267, 344] on span at bounding box center [1274, 342] width 15 height 15
click at [1203, 407] on link "Delete User" at bounding box center [1220, 409] width 121 height 30
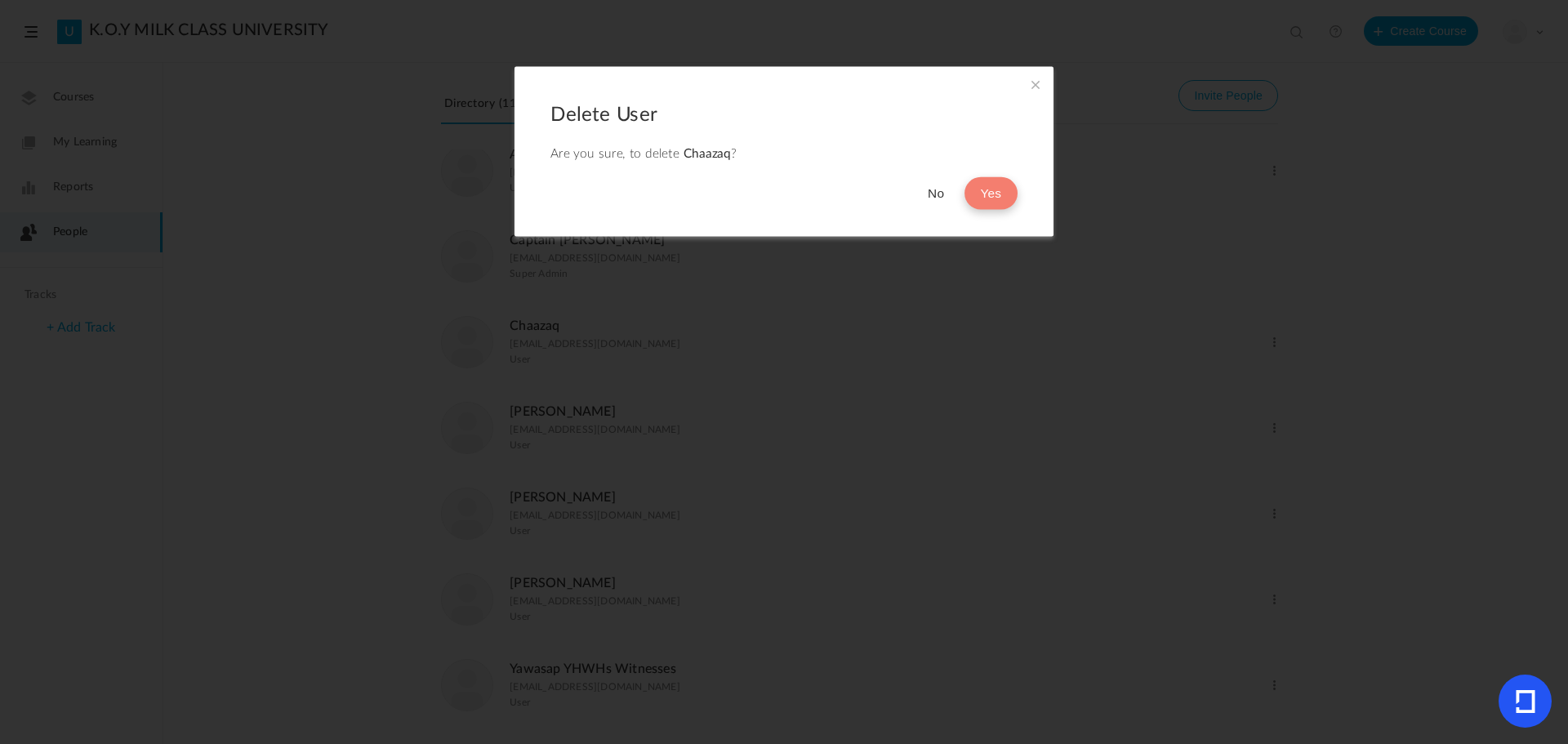
click at [1000, 186] on button "Yes" at bounding box center [991, 193] width 53 height 33
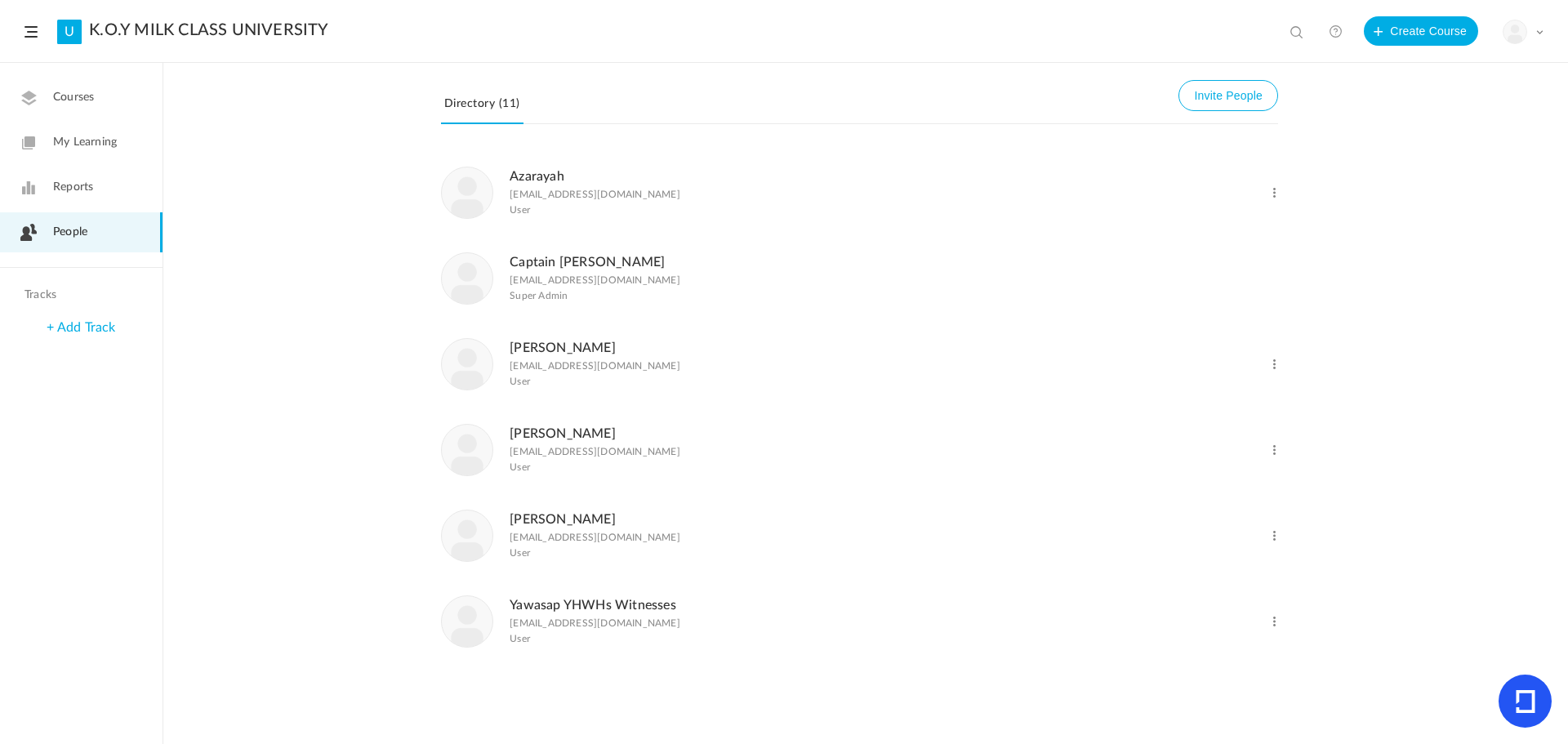
click at [1275, 188] on span at bounding box center [1274, 193] width 15 height 15
click at [1210, 255] on link "Delete User" at bounding box center [1220, 260] width 121 height 30
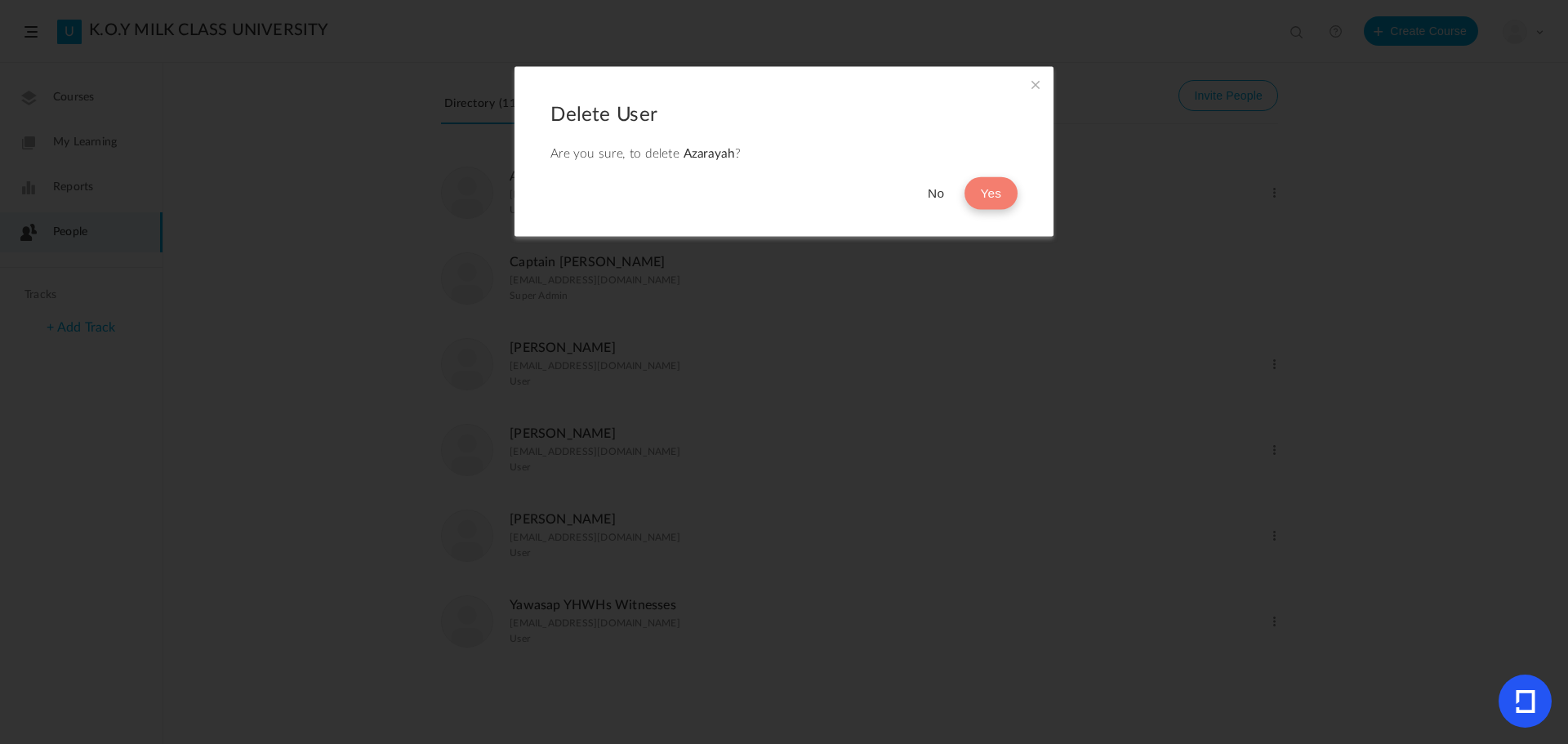
click at [989, 194] on button "Yes" at bounding box center [991, 193] width 53 height 33
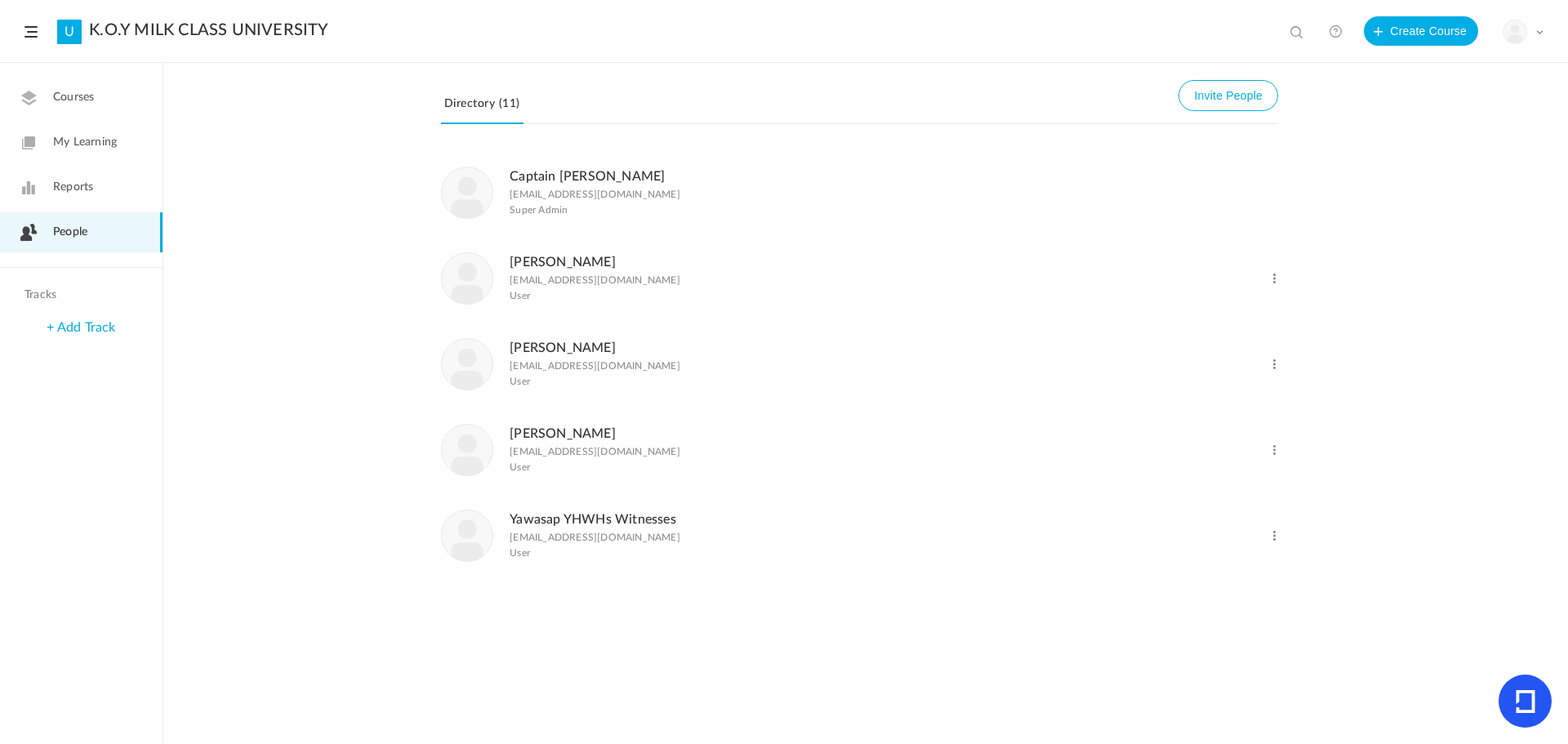
click at [1266, 276] on div "Change Role Delete User" at bounding box center [1220, 269] width 117 height 36
click at [1270, 280] on span at bounding box center [1274, 279] width 15 height 15
click at [1225, 346] on link "Delete User" at bounding box center [1220, 345] width 121 height 30
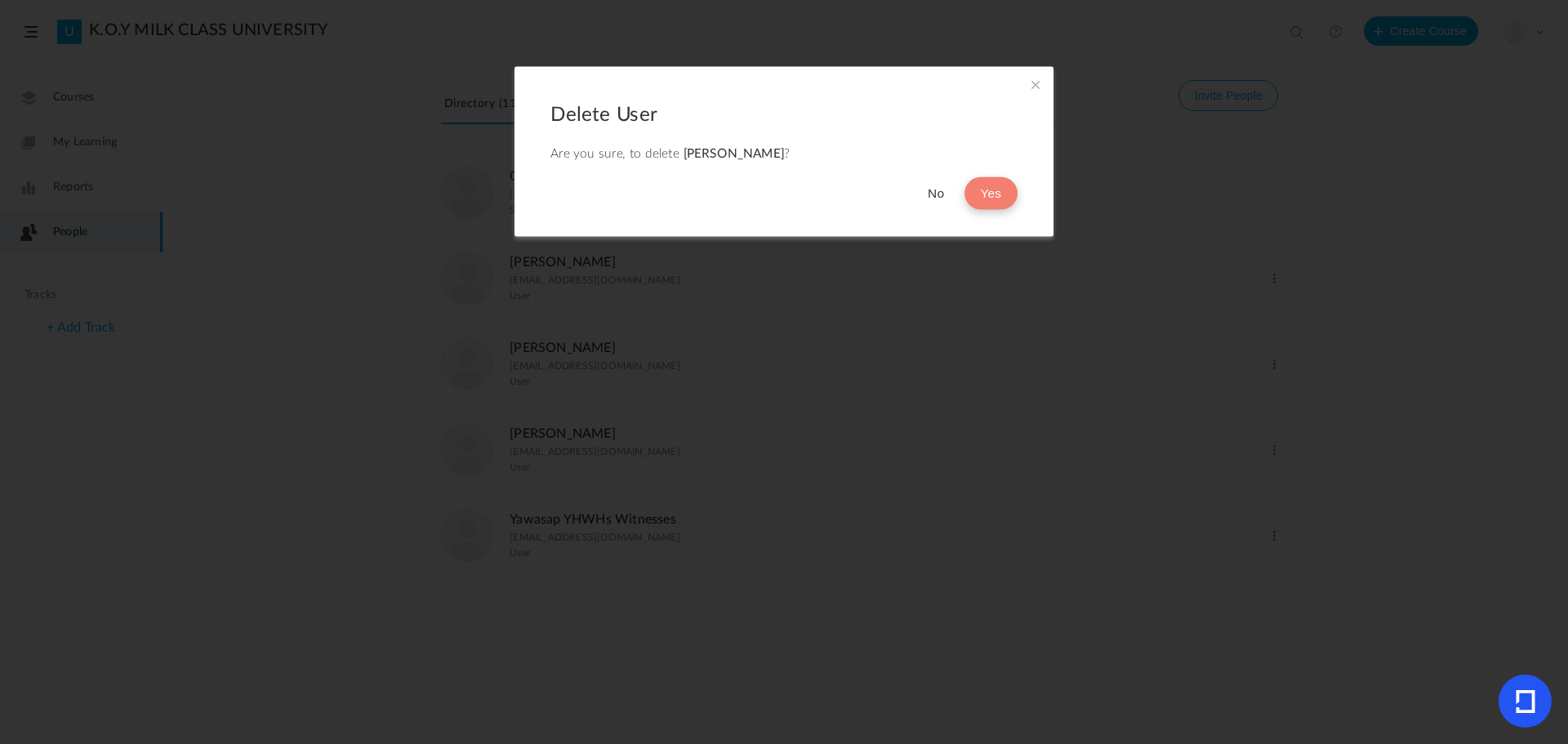
click at [1003, 194] on button "Yes" at bounding box center [991, 193] width 53 height 33
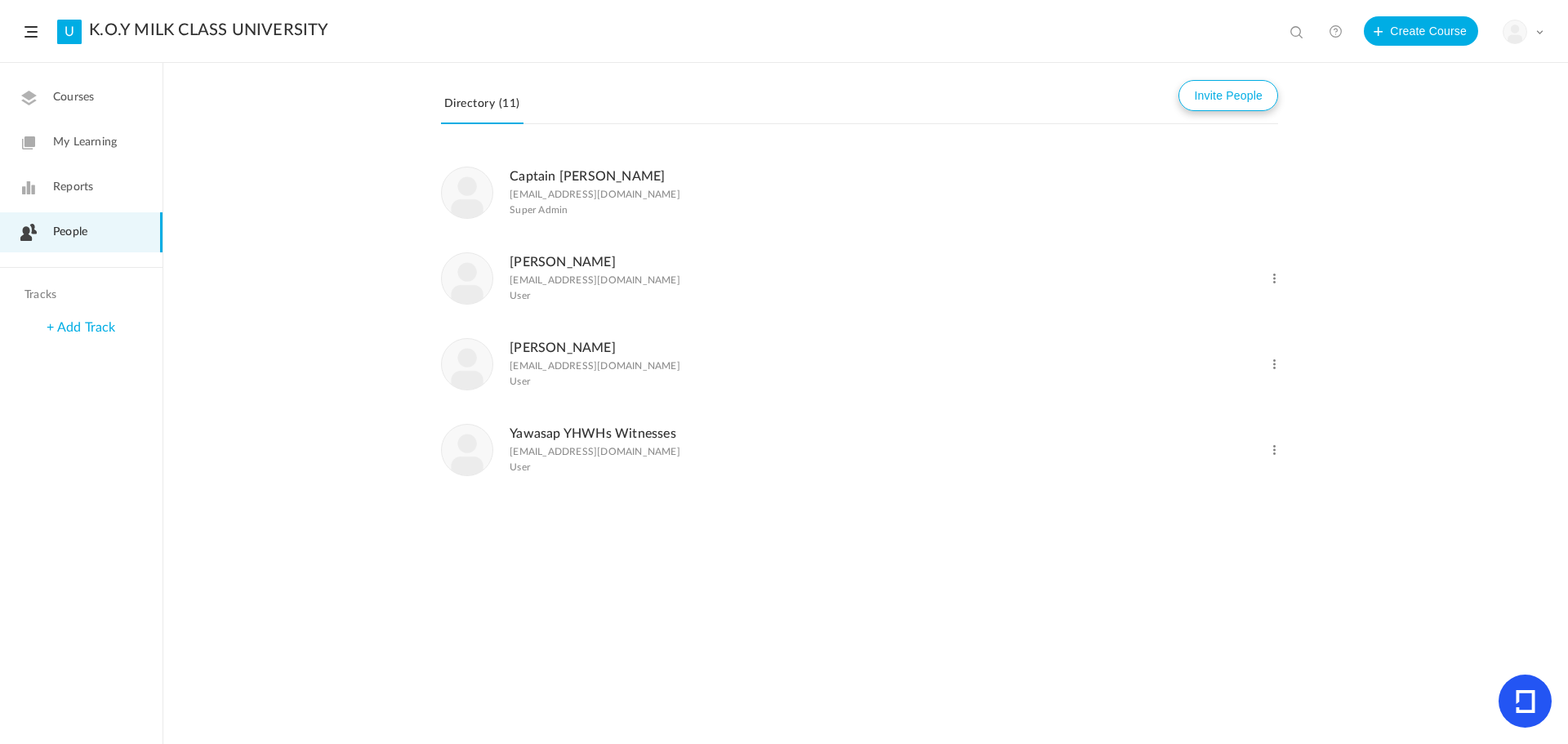
click at [1233, 89] on button "Invite People" at bounding box center [1228, 95] width 100 height 31
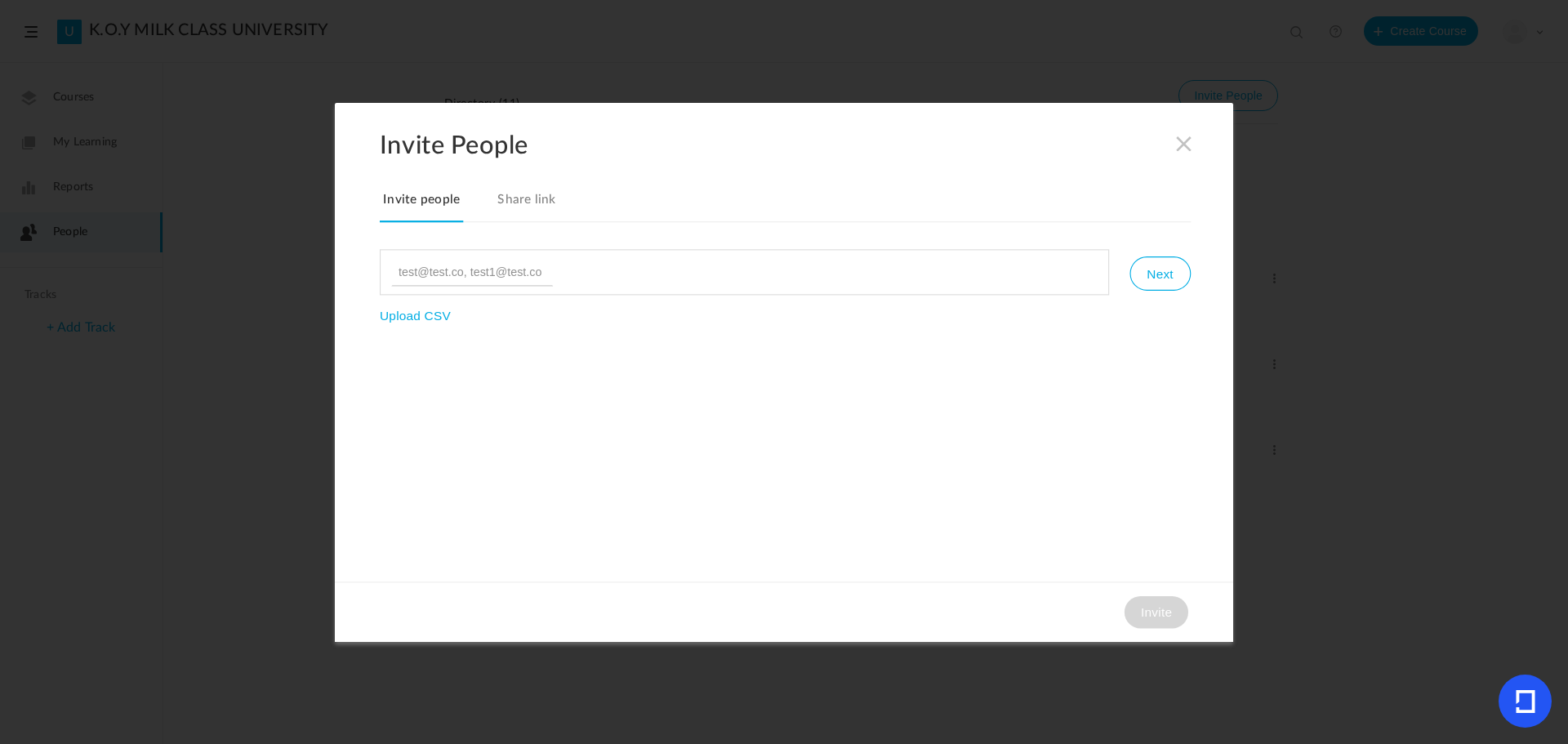
click at [526, 195] on link "Share link" at bounding box center [526, 205] width 65 height 35
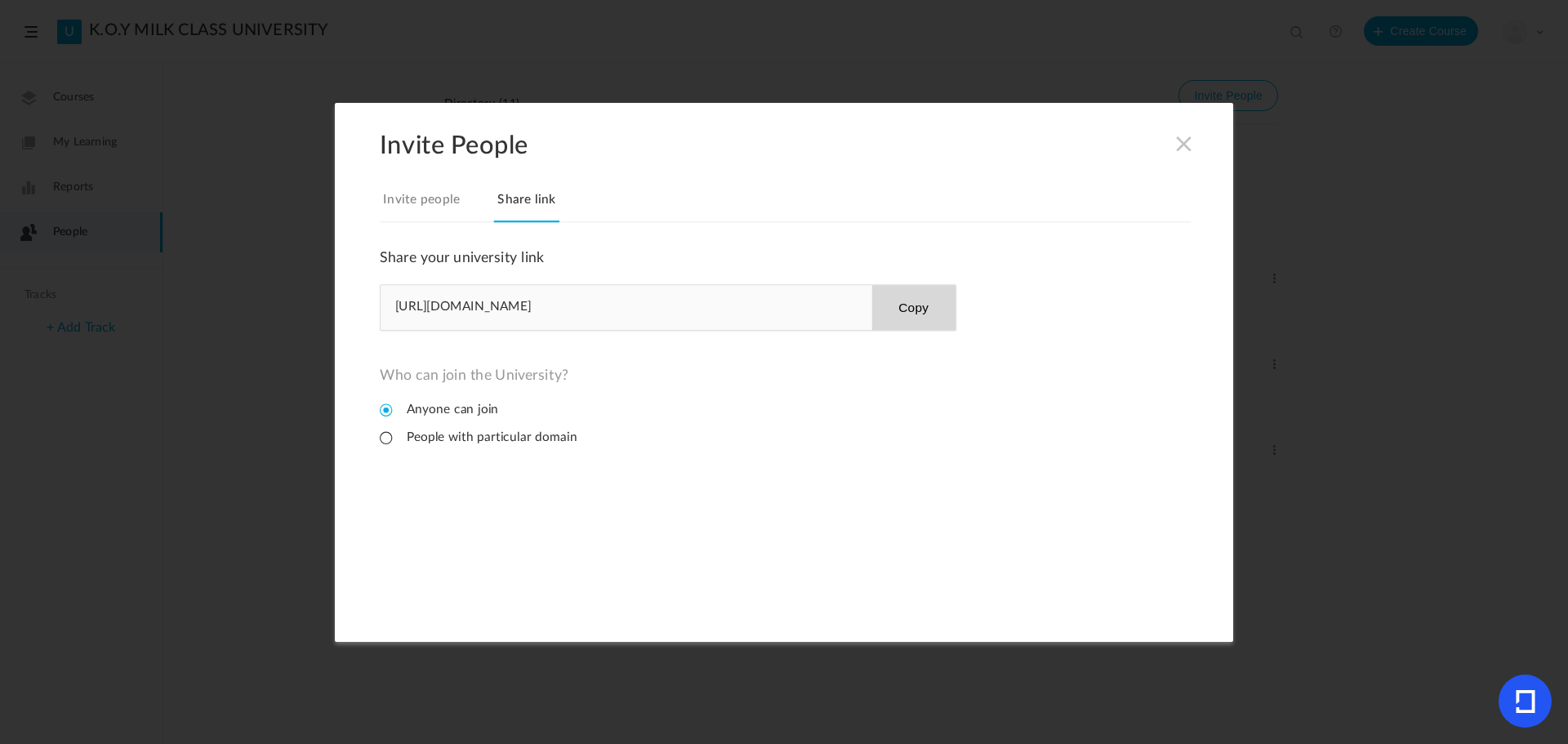
click at [1180, 141] on span at bounding box center [1184, 143] width 18 height 18
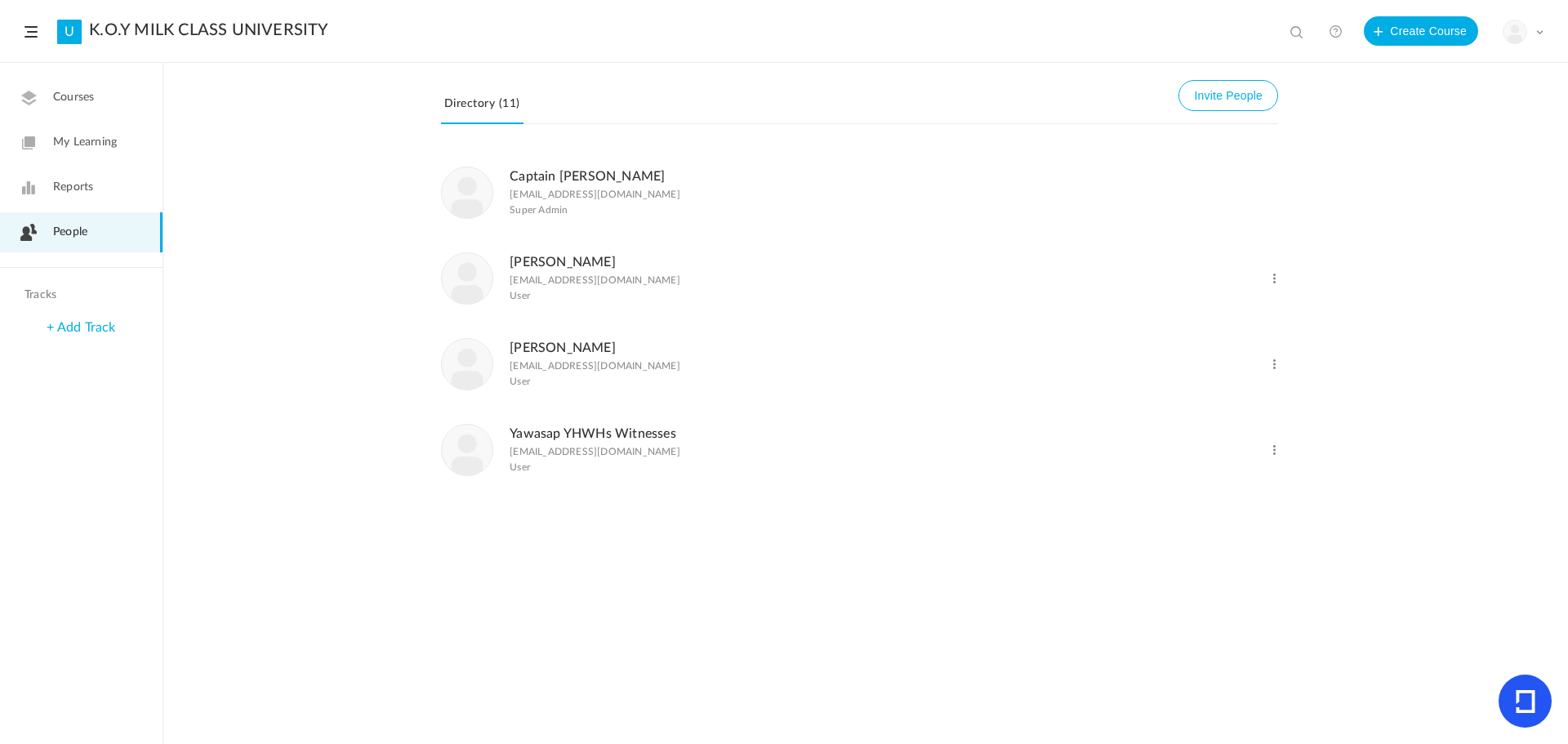
click at [82, 185] on span "Reports" at bounding box center [73, 187] width 40 height 17
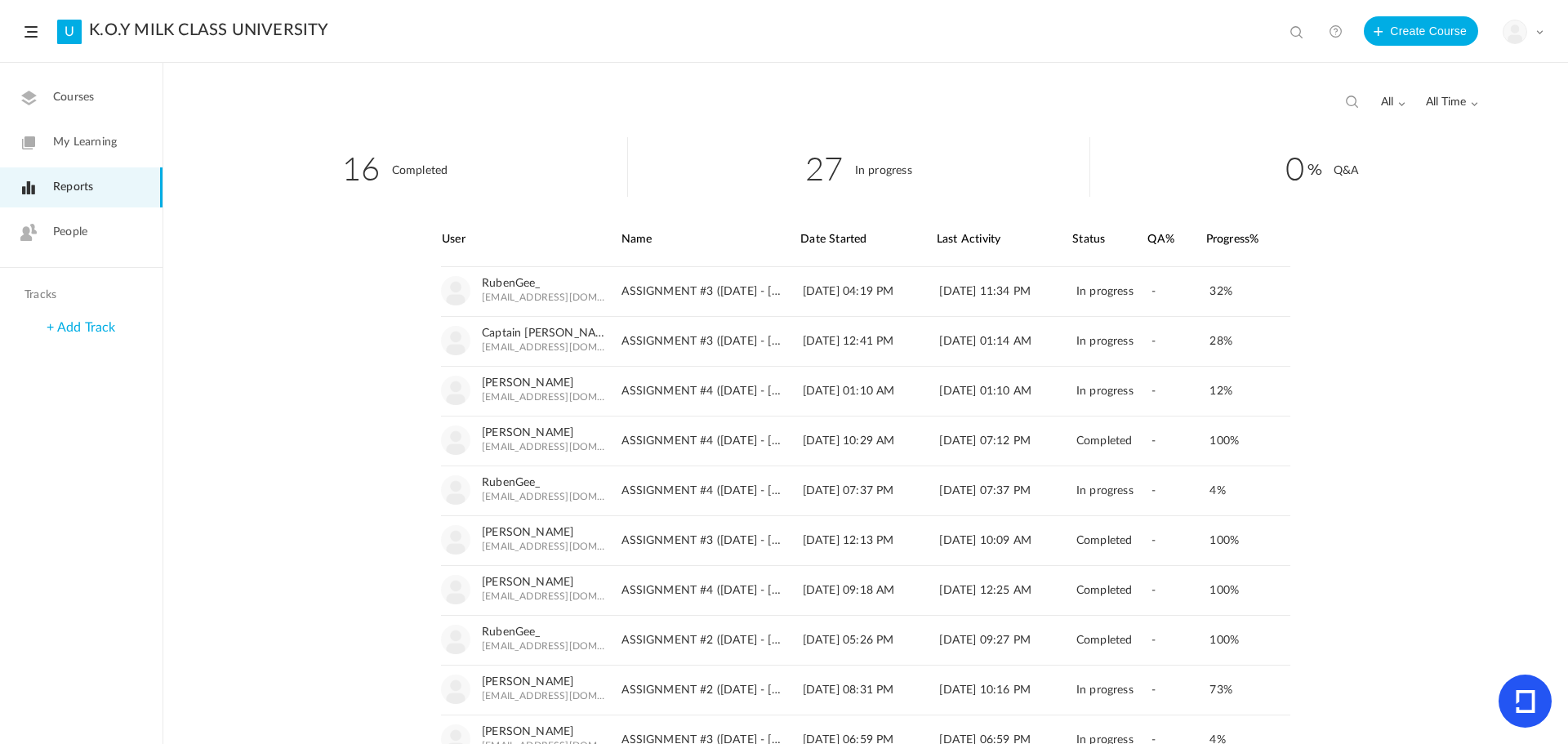
click at [87, 216] on link "People" at bounding box center [81, 232] width 163 height 40
